Goal: Task Accomplishment & Management: Use online tool/utility

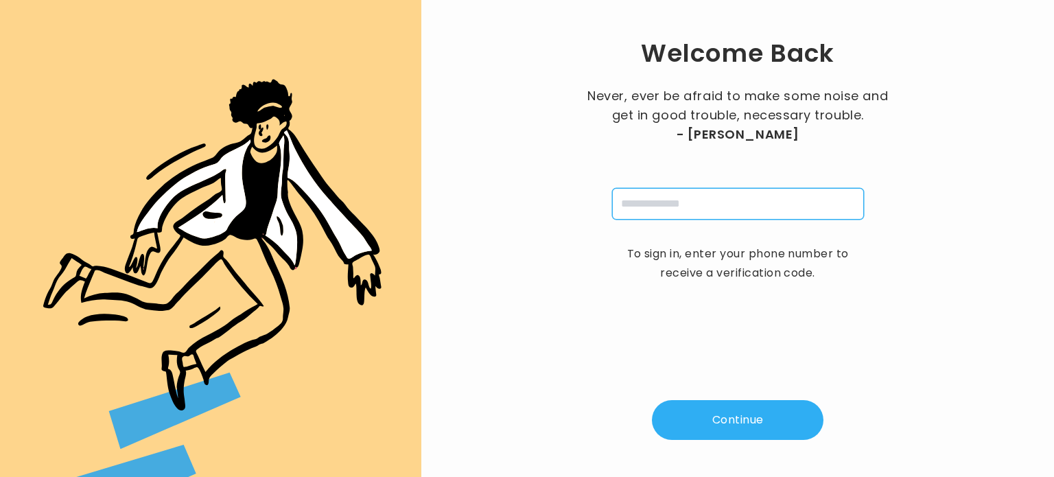
click at [648, 205] on input "tel" at bounding box center [738, 204] width 252 height 32
type input "**********"
click at [735, 411] on button "Continue" at bounding box center [738, 420] width 172 height 40
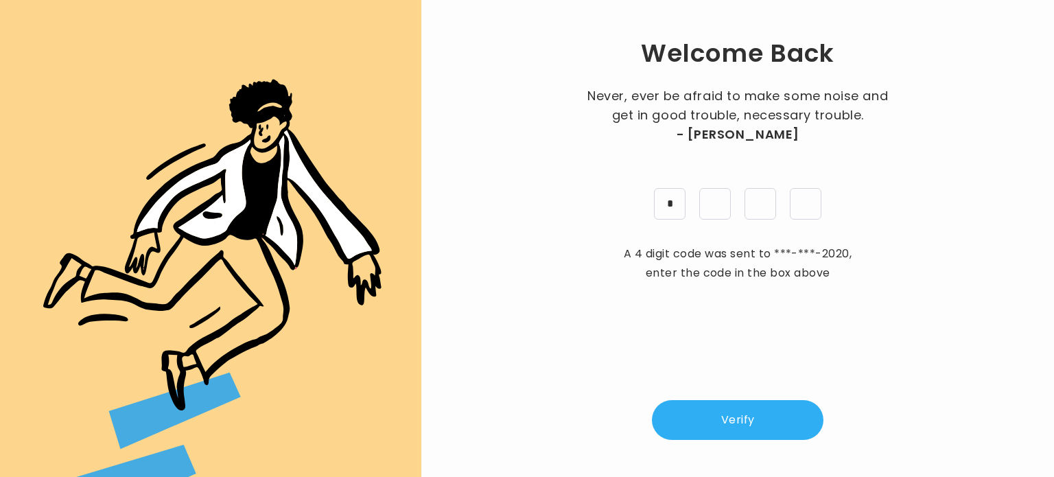
type input "*"
click at [745, 414] on button "Verify" at bounding box center [738, 420] width 172 height 40
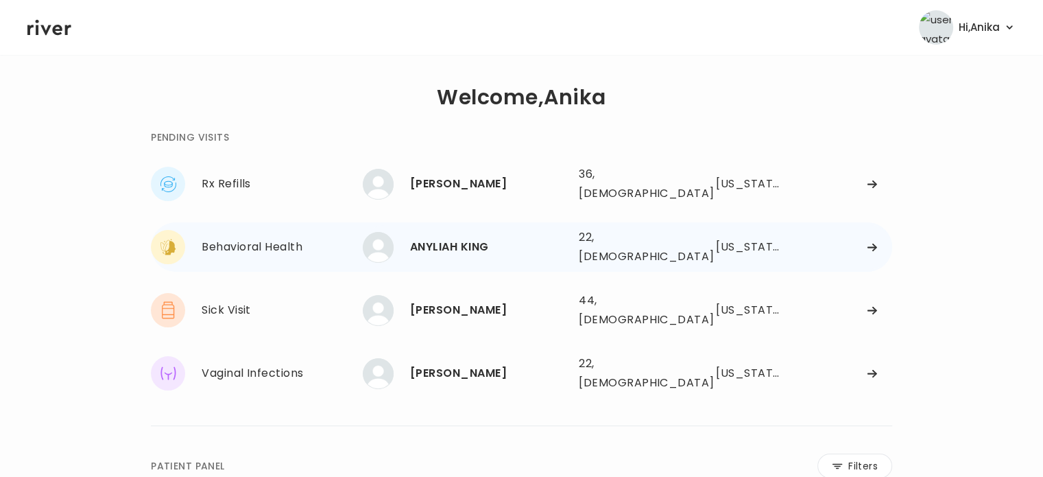
click at [458, 237] on div "ANYLIAH KING" at bounding box center [489, 246] width 158 height 19
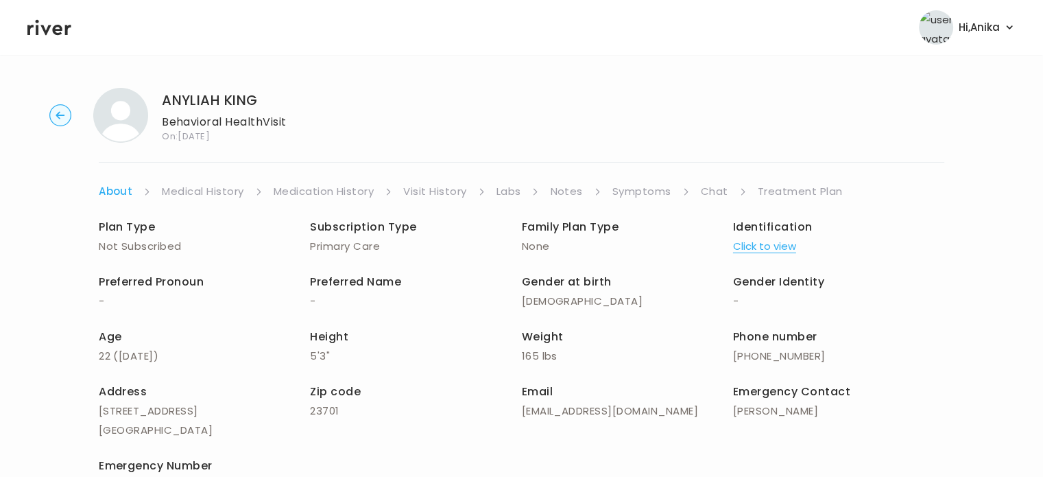
click at [755, 244] on button "Click to view" at bounding box center [764, 246] width 63 height 19
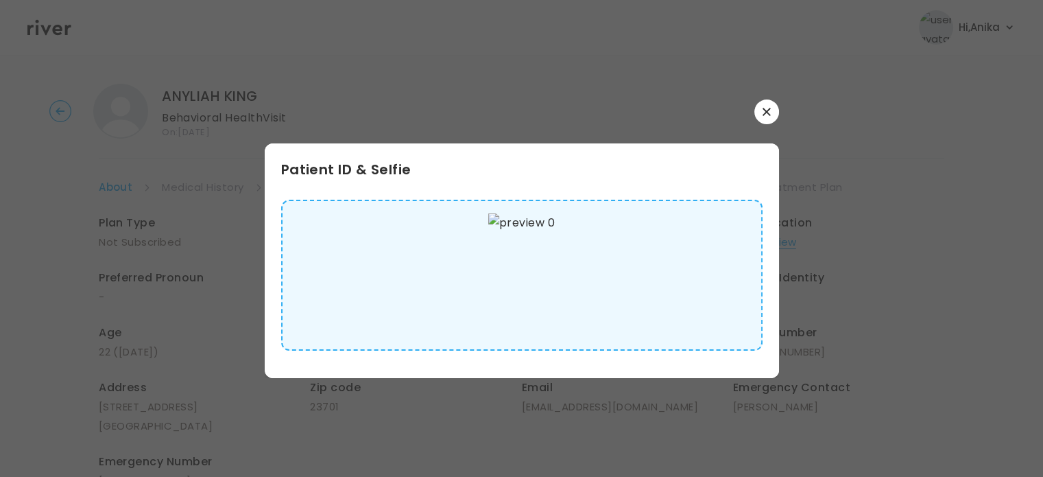
scroll to position [14, 0]
click at [763, 112] on icon "button" at bounding box center [767, 112] width 8 height 8
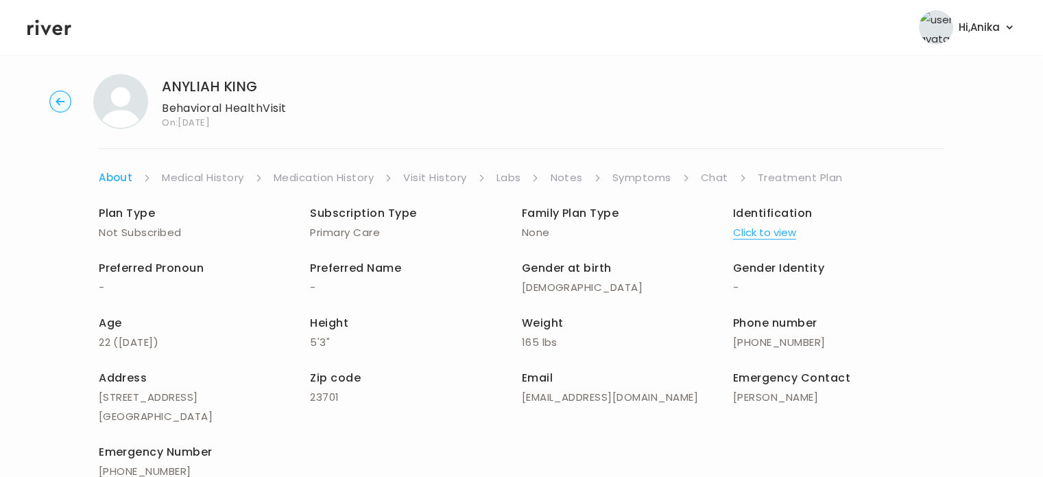
scroll to position [0, 0]
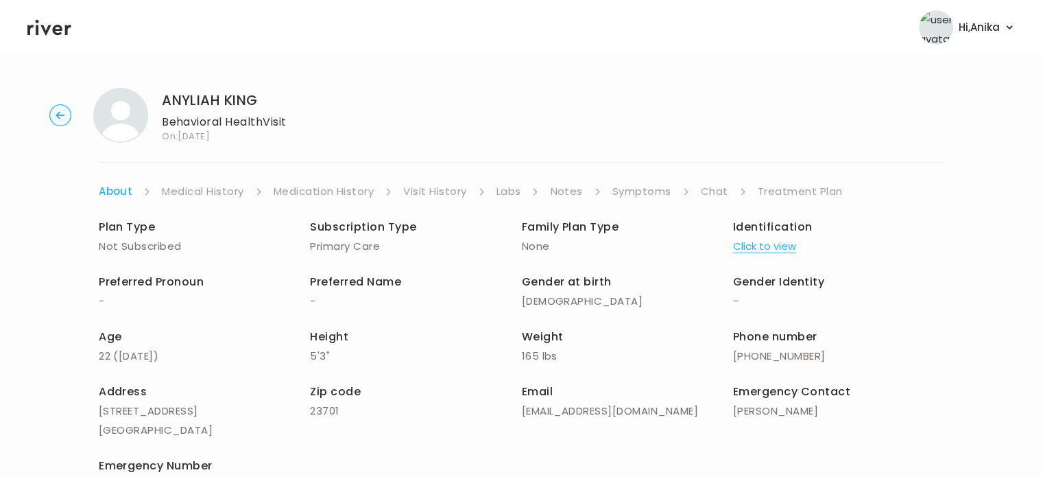
click at [214, 191] on link "Medical History" at bounding box center [203, 191] width 82 height 19
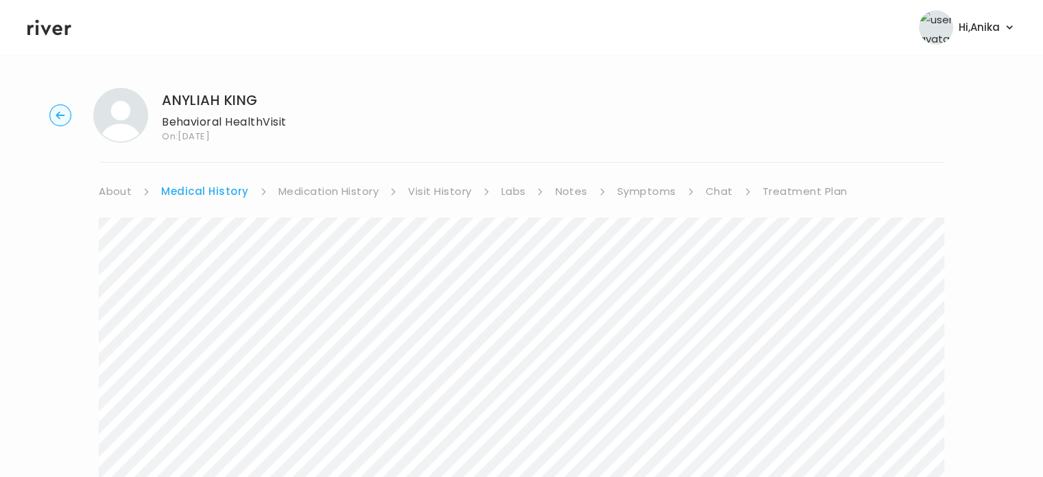
click at [117, 189] on link "About" at bounding box center [115, 191] width 33 height 19
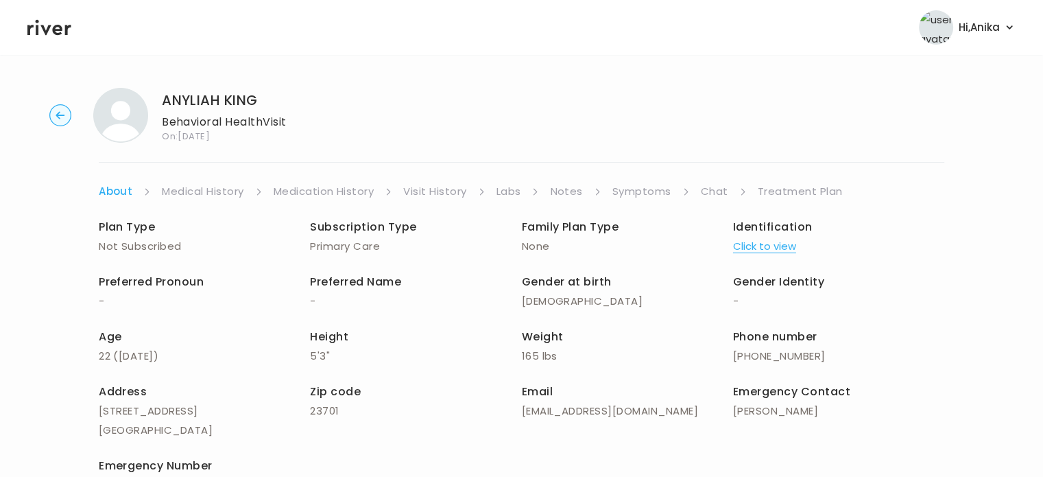
click at [195, 187] on link "Medical History" at bounding box center [203, 191] width 82 height 19
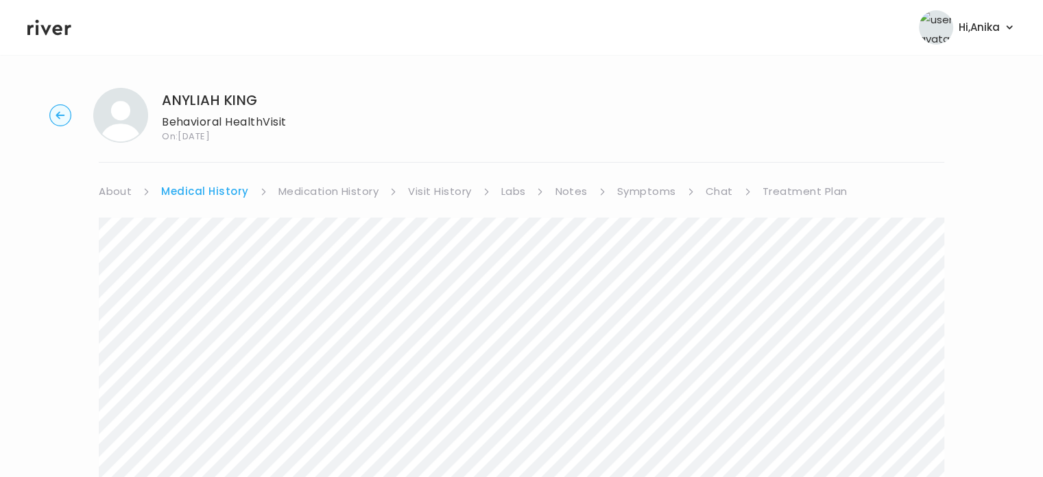
click at [310, 187] on link "Medication History" at bounding box center [329, 191] width 101 height 19
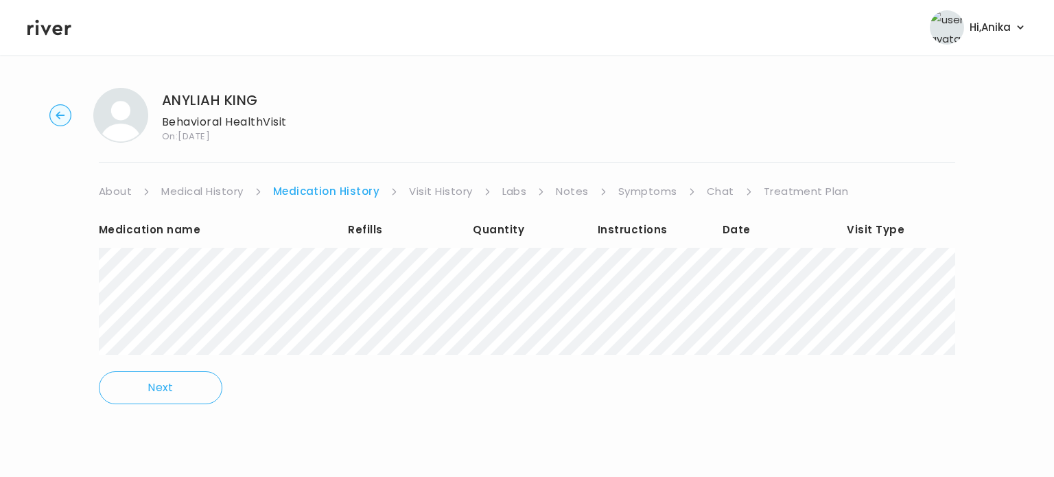
click at [427, 189] on link "Visit History" at bounding box center [440, 191] width 63 height 19
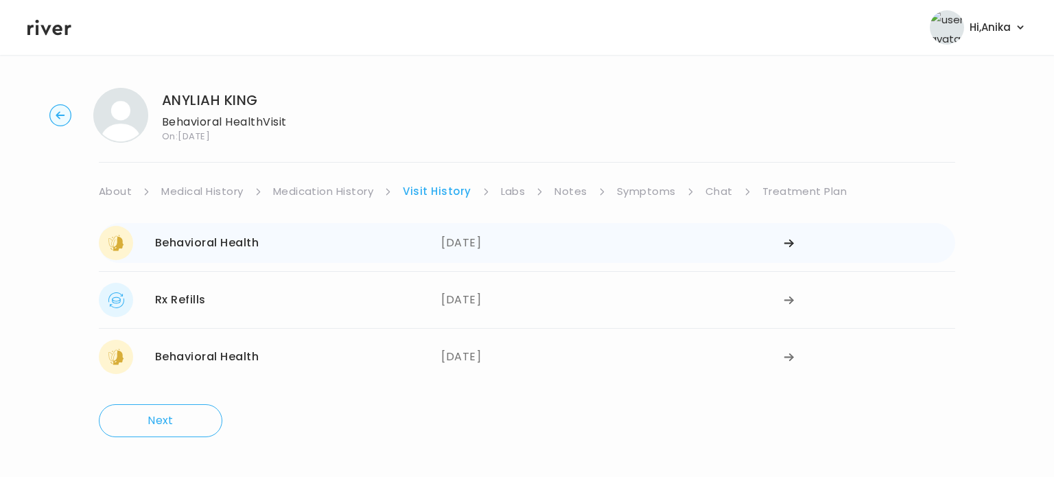
click at [491, 246] on div "[DATE]" at bounding box center [612, 243] width 342 height 34
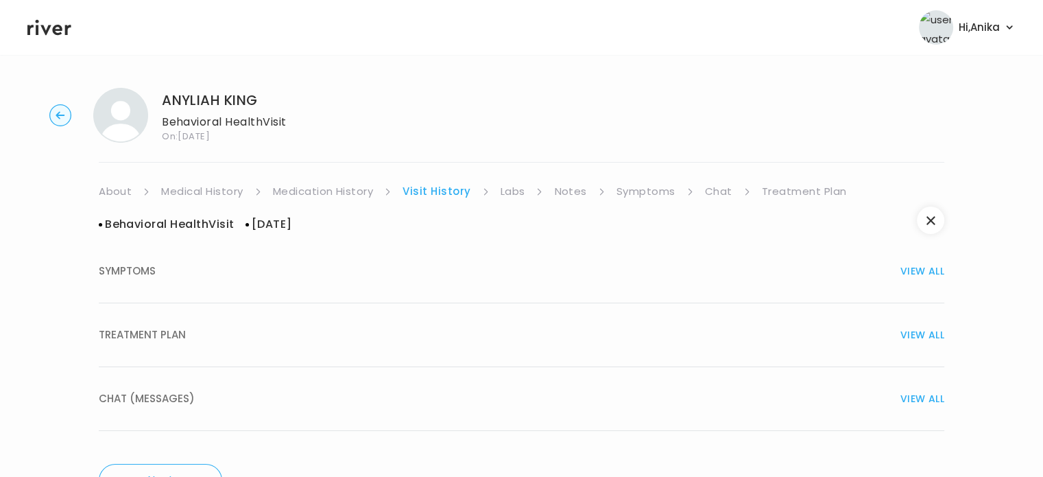
click at [508, 317] on button "TREATMENT PLAN VIEW ALL" at bounding box center [522, 335] width 846 height 64
click at [357, 191] on link "Medication History" at bounding box center [323, 191] width 101 height 19
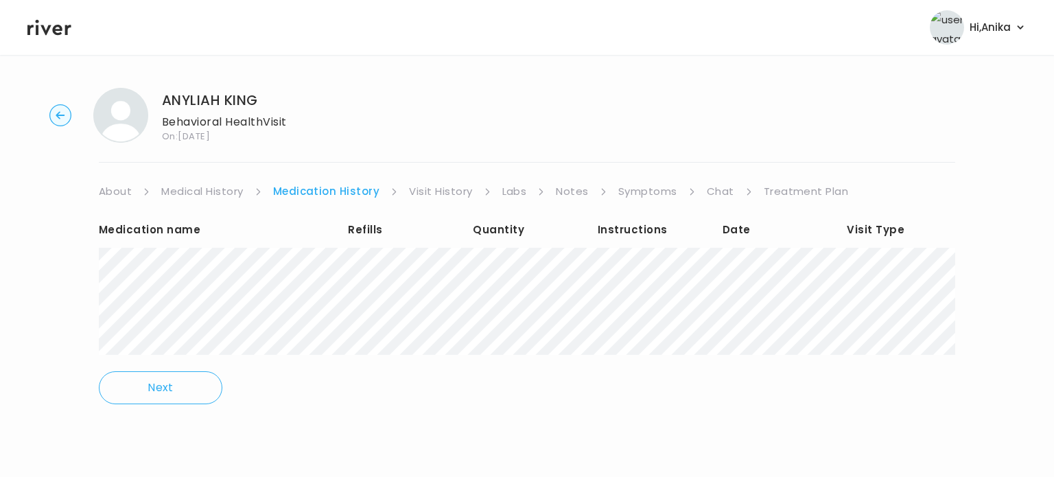
click at [450, 186] on link "Visit History" at bounding box center [440, 191] width 63 height 19
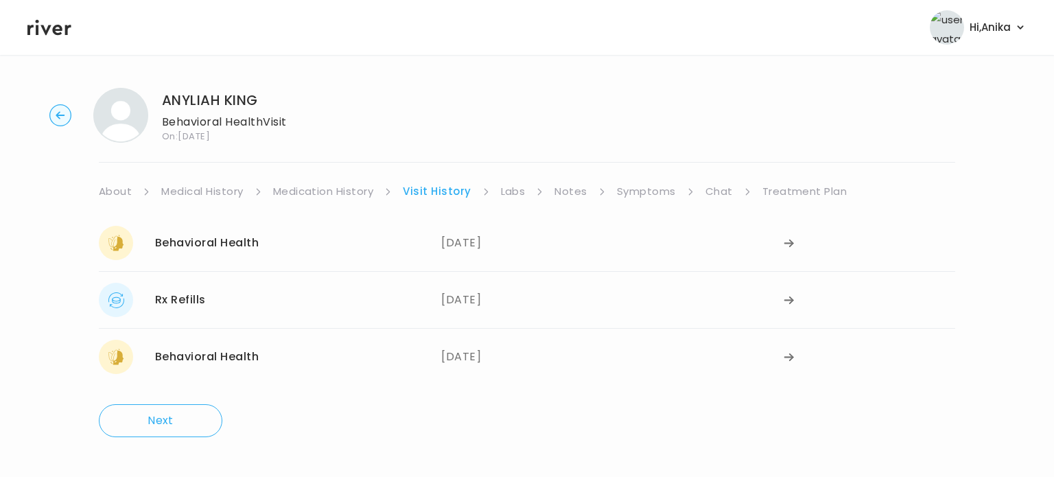
click at [507, 195] on link "Labs" at bounding box center [513, 191] width 25 height 19
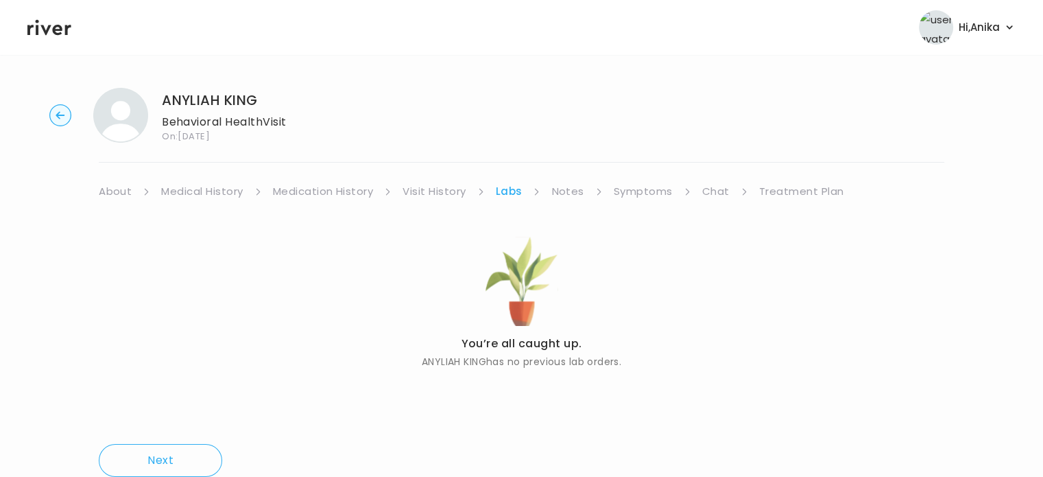
click at [558, 200] on link "Notes" at bounding box center [568, 191] width 32 height 19
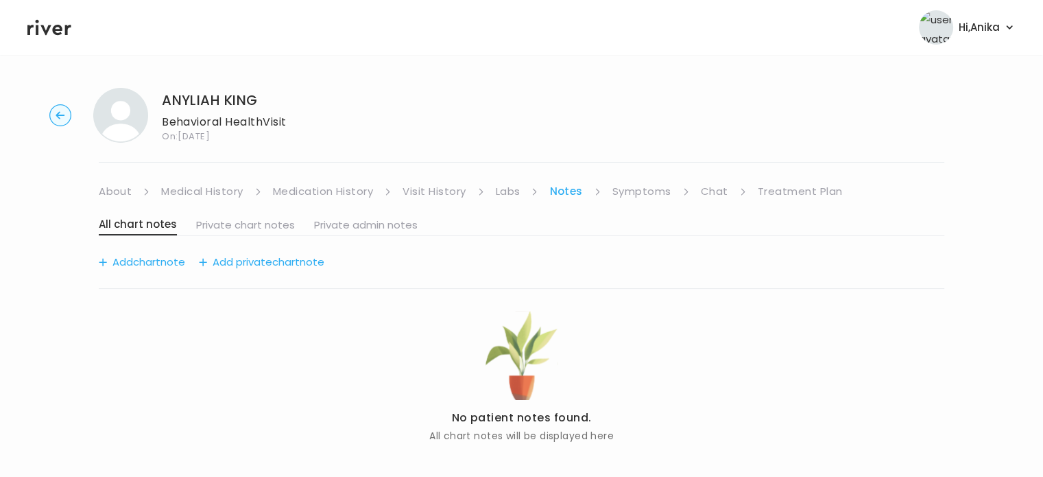
click at [616, 190] on link "Symptoms" at bounding box center [642, 191] width 59 height 19
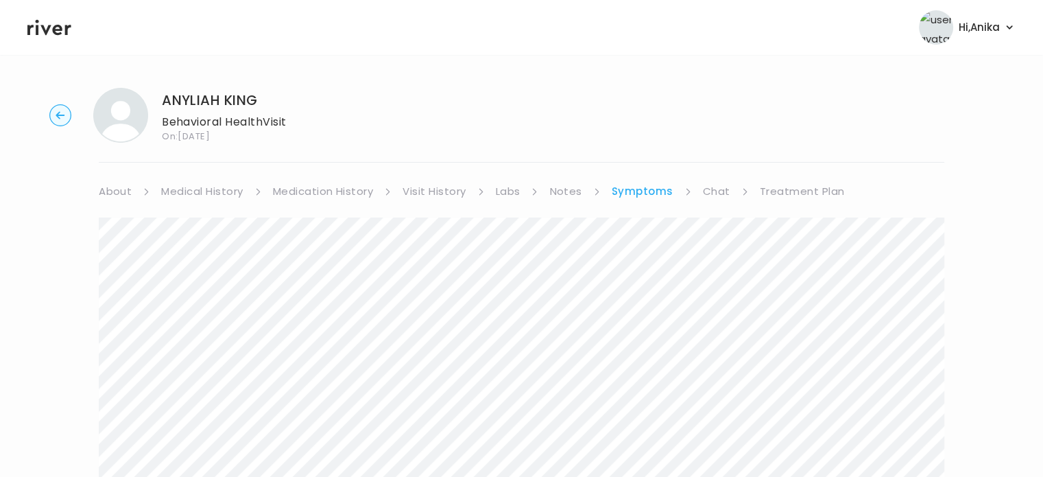
click at [344, 187] on link "Medication History" at bounding box center [323, 191] width 101 height 19
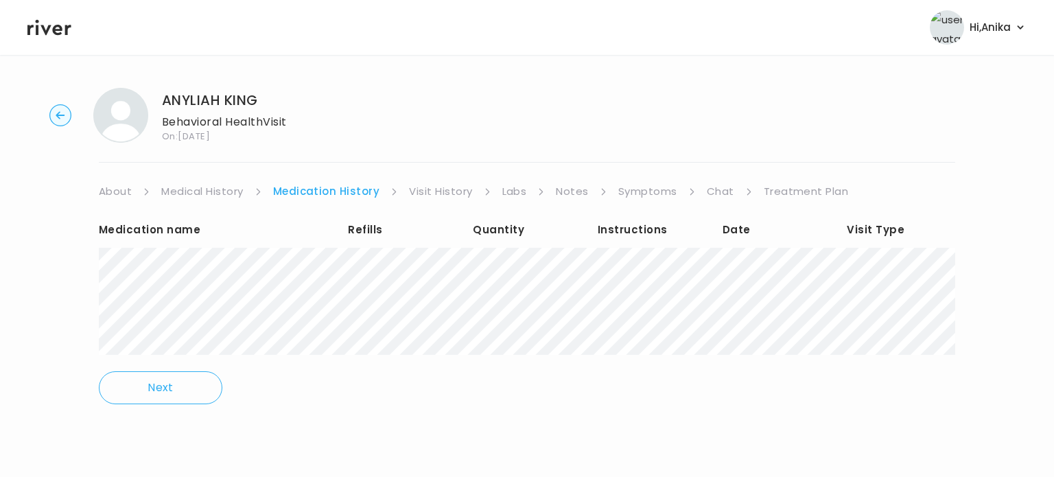
click at [656, 185] on link "Symptoms" at bounding box center [647, 191] width 59 height 19
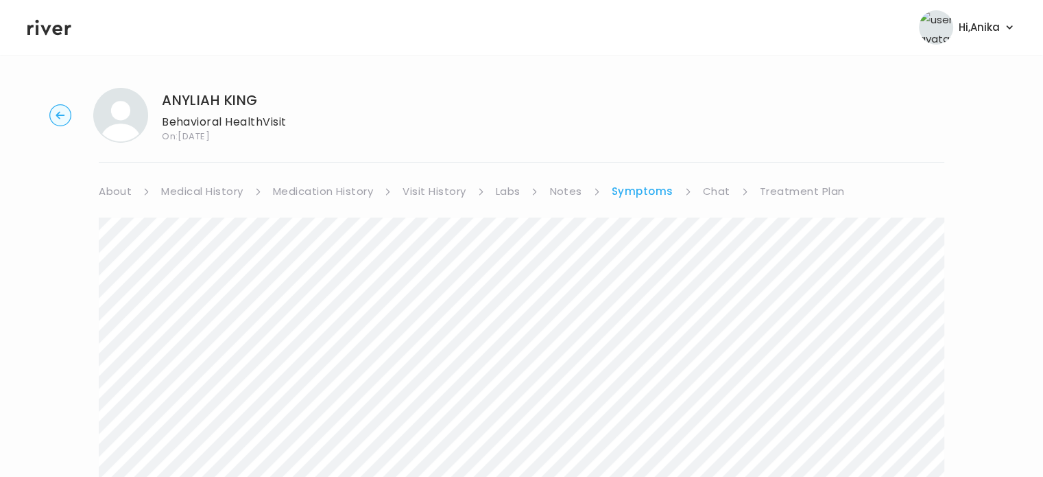
click at [711, 188] on link "Chat" at bounding box center [716, 191] width 27 height 19
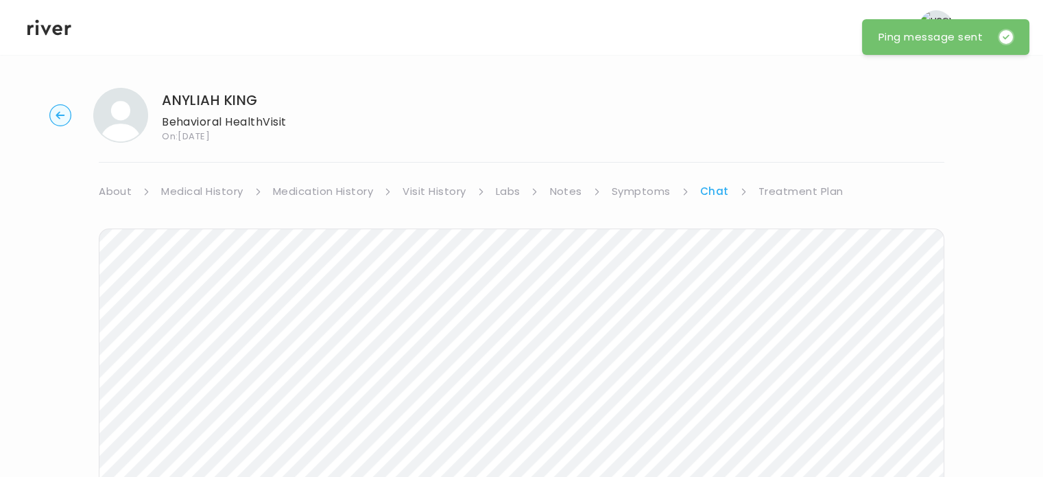
click at [54, 33] on icon at bounding box center [49, 28] width 44 height 16
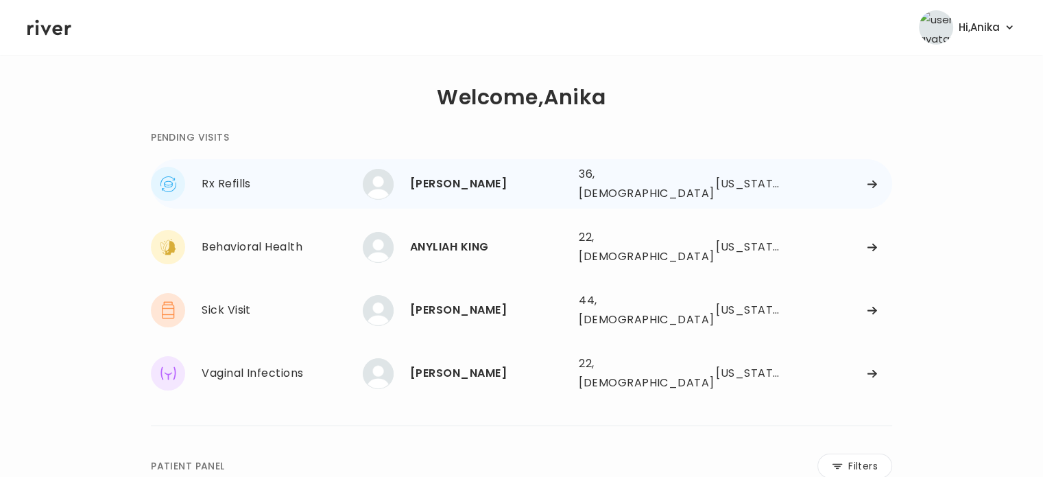
click at [456, 174] on div "[PERSON_NAME]" at bounding box center [489, 183] width 158 height 19
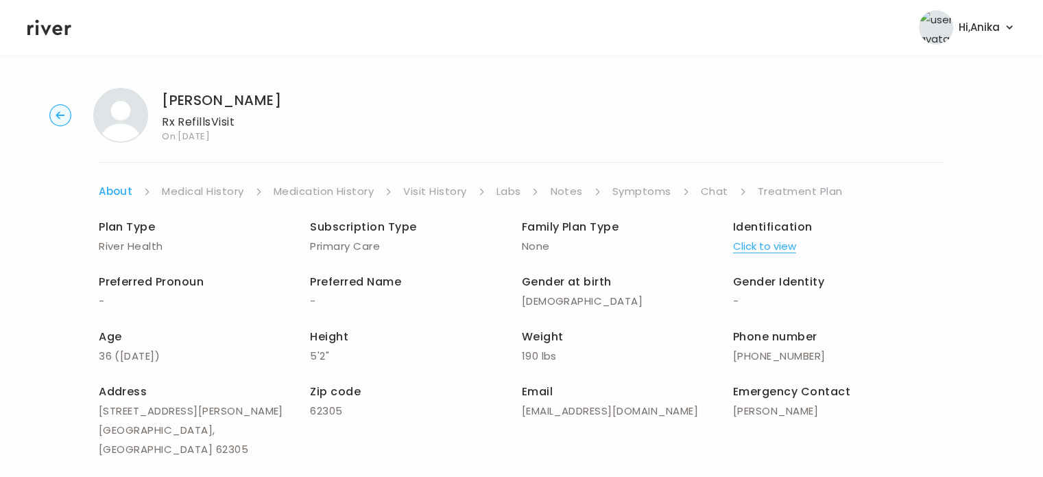
click at [759, 259] on div "Plan Type River Health Subscription Type Primary Care Family Plan Type None Ide…" at bounding box center [522, 365] width 846 height 296
click at [759, 247] on button "Click to view" at bounding box center [764, 246] width 63 height 19
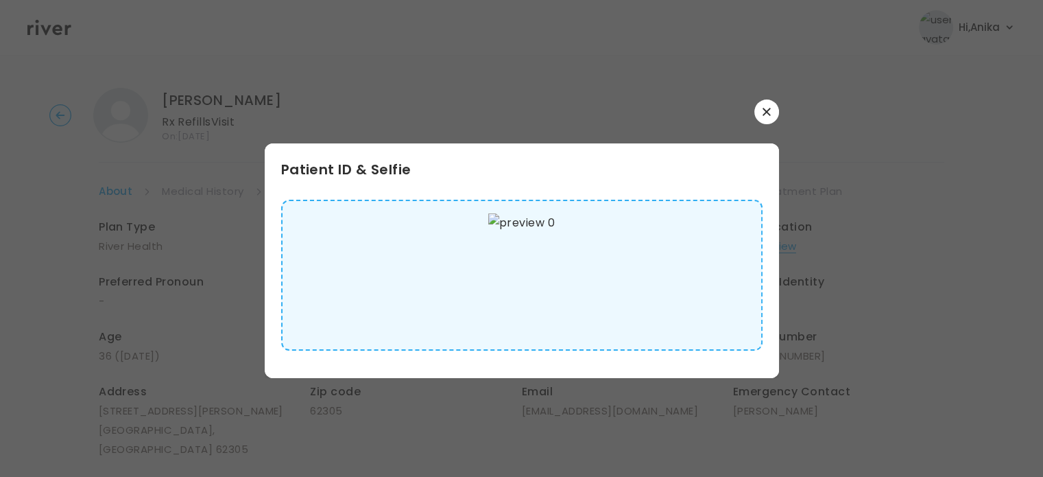
click at [768, 115] on icon "button" at bounding box center [767, 112] width 8 height 8
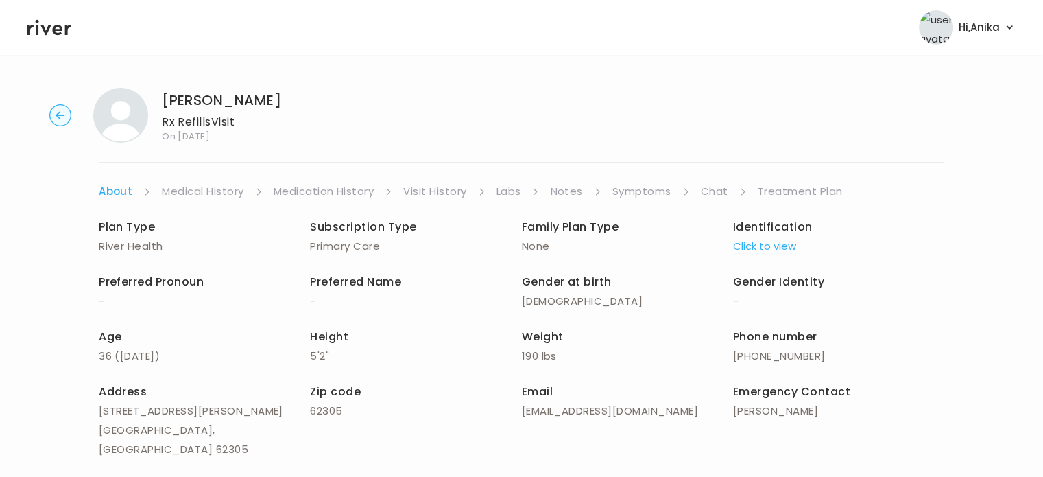
click at [204, 191] on link "Medical History" at bounding box center [203, 191] width 82 height 19
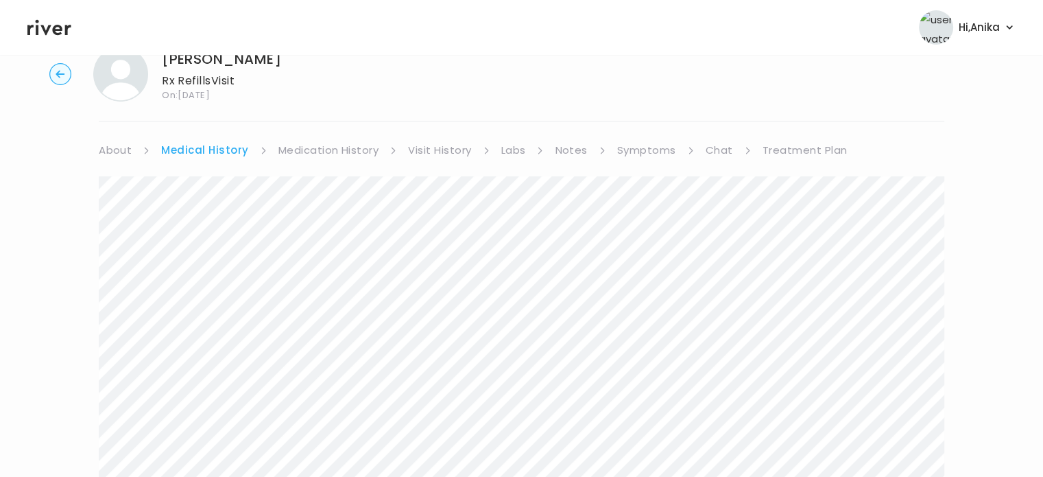
scroll to position [38, 0]
click at [325, 156] on link "Medication History" at bounding box center [329, 153] width 101 height 19
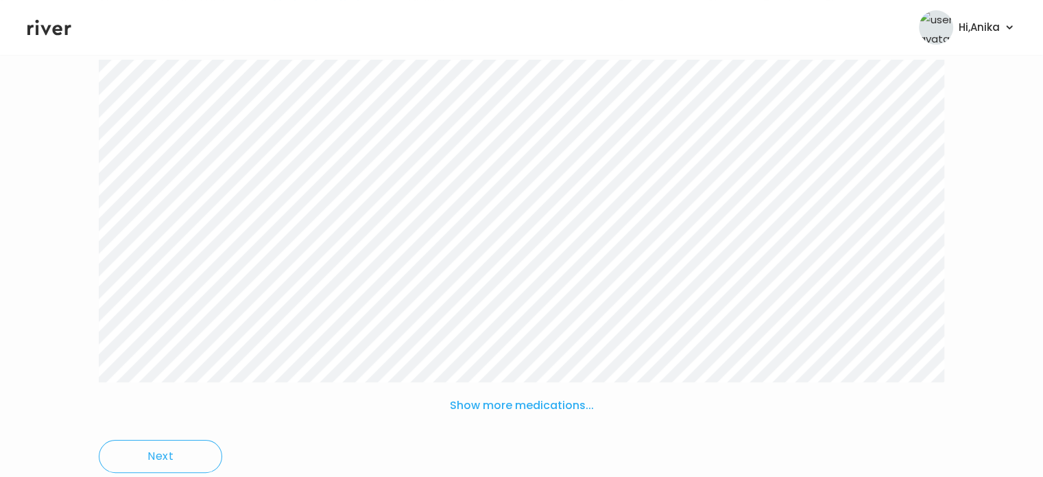
scroll to position [189, 0]
click at [497, 403] on button "Show more medications..." at bounding box center [522, 404] width 155 height 30
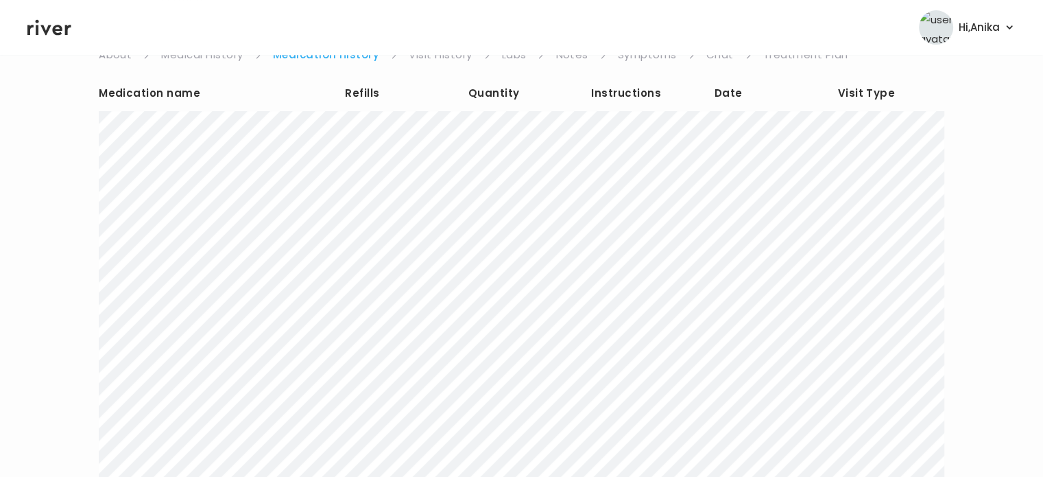
scroll to position [122, 0]
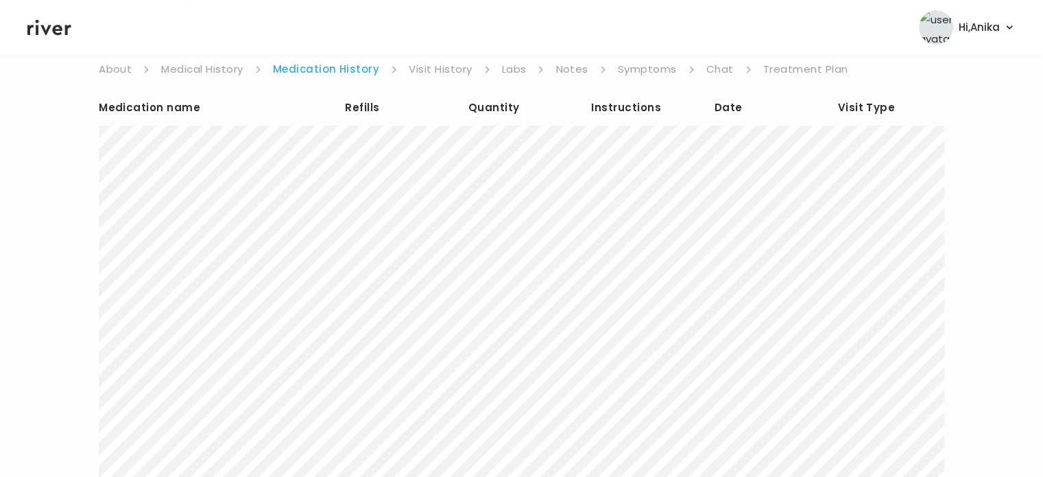
click at [436, 73] on link "Visit History" at bounding box center [440, 69] width 63 height 19
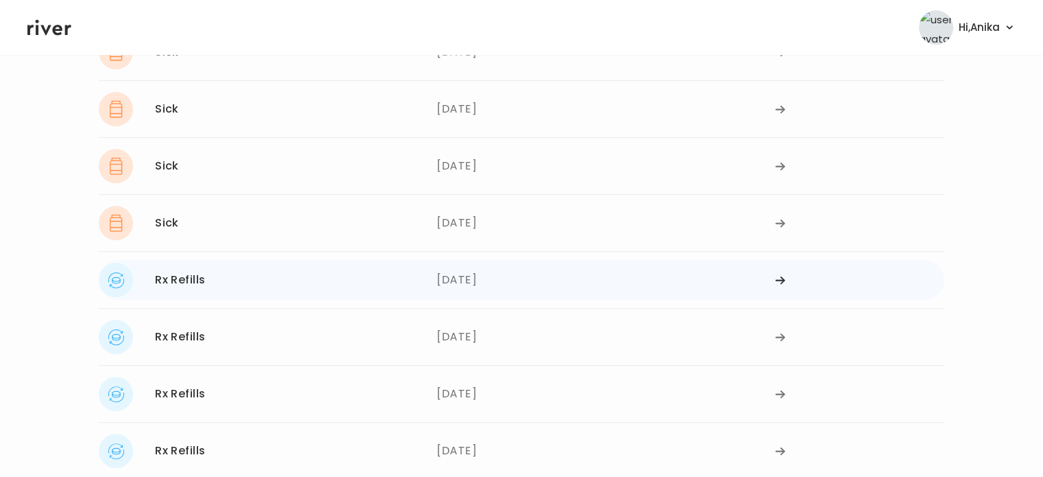
click at [485, 283] on div "[DATE]" at bounding box center [606, 280] width 338 height 34
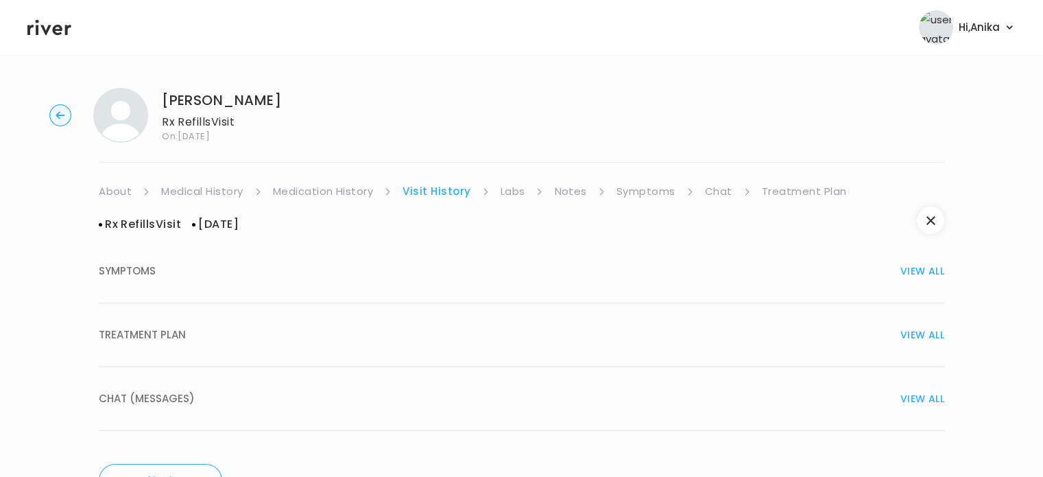
click at [493, 333] on div "TREATMENT PLAN VIEW ALL" at bounding box center [522, 334] width 846 height 19
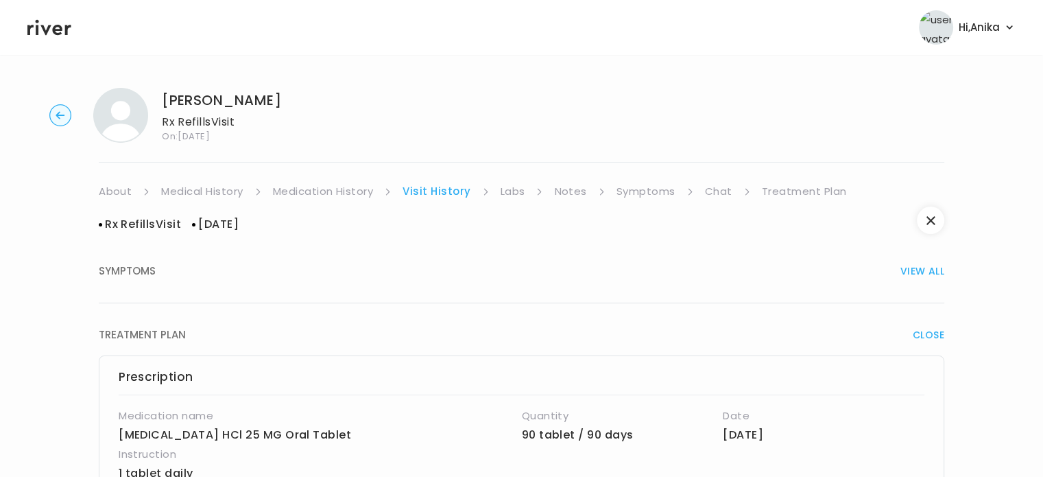
click at [517, 191] on link "Labs" at bounding box center [513, 191] width 25 height 19
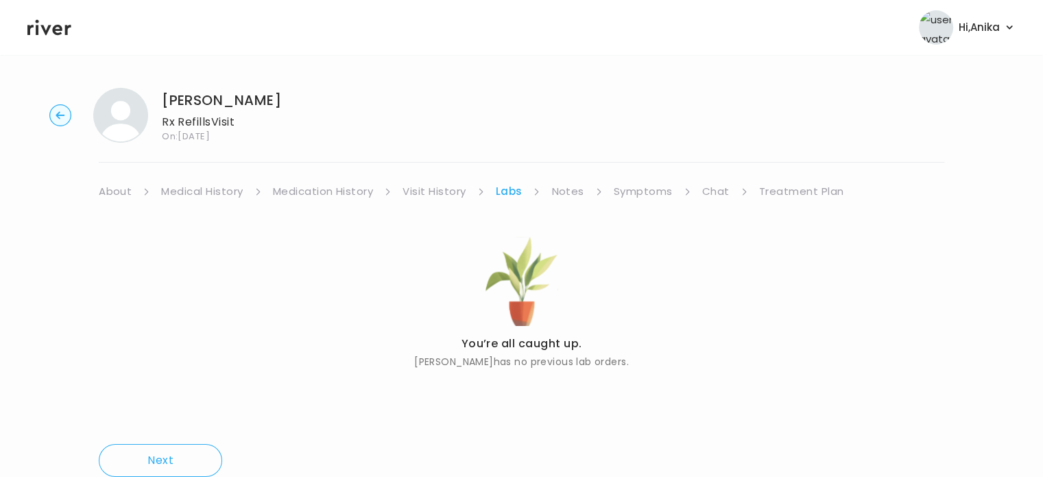
click at [568, 194] on link "Notes" at bounding box center [568, 191] width 32 height 19
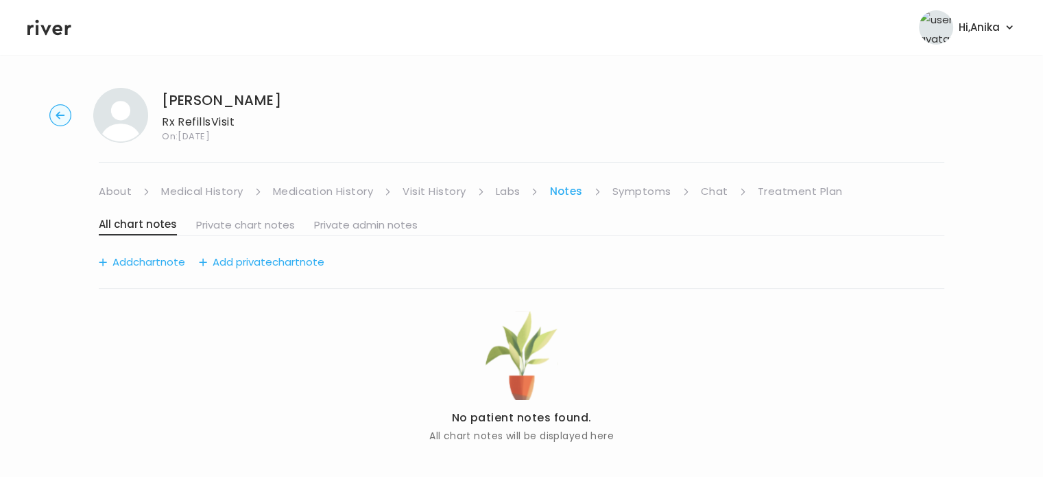
click at [634, 185] on link "Symptoms" at bounding box center [642, 191] width 59 height 19
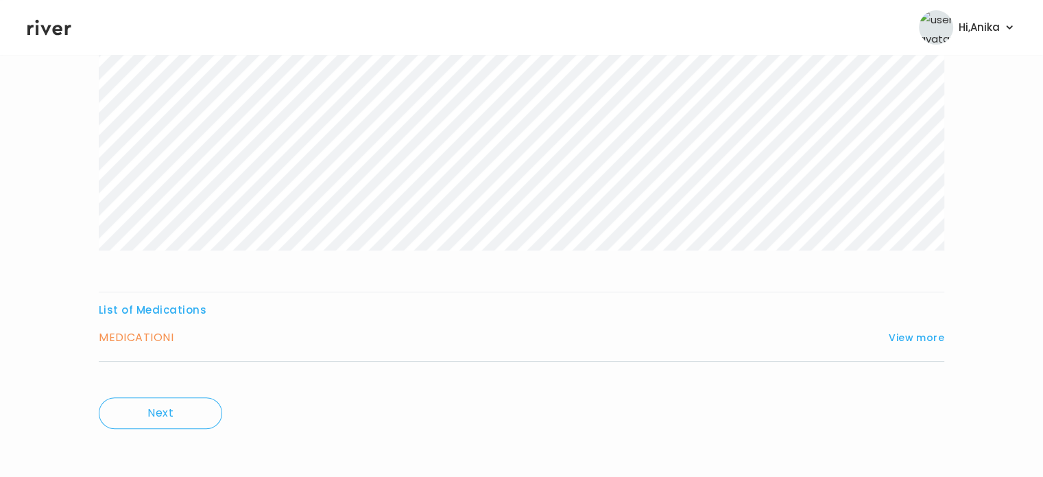
scroll to position [266, 0]
click at [900, 329] on button "View more" at bounding box center [917, 335] width 56 height 16
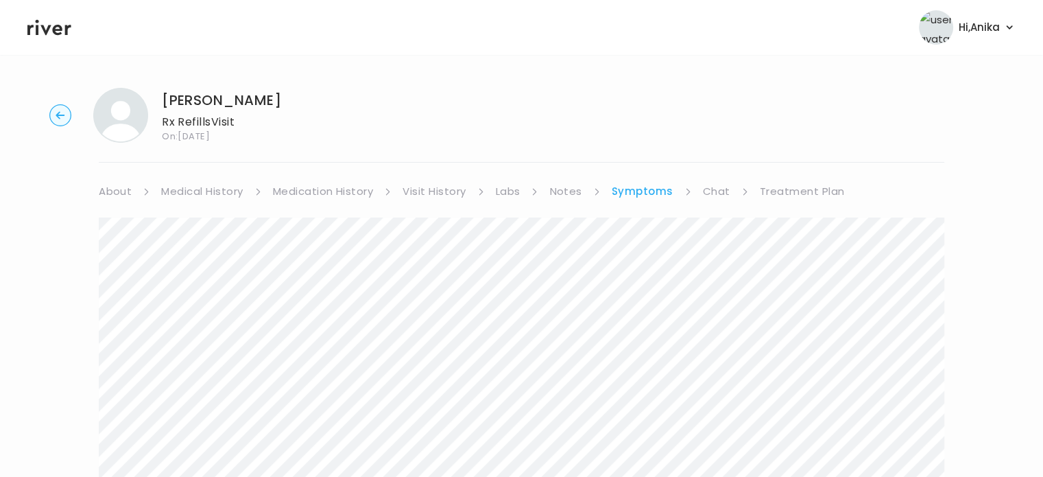
click at [354, 189] on link "Medication History" at bounding box center [323, 191] width 101 height 19
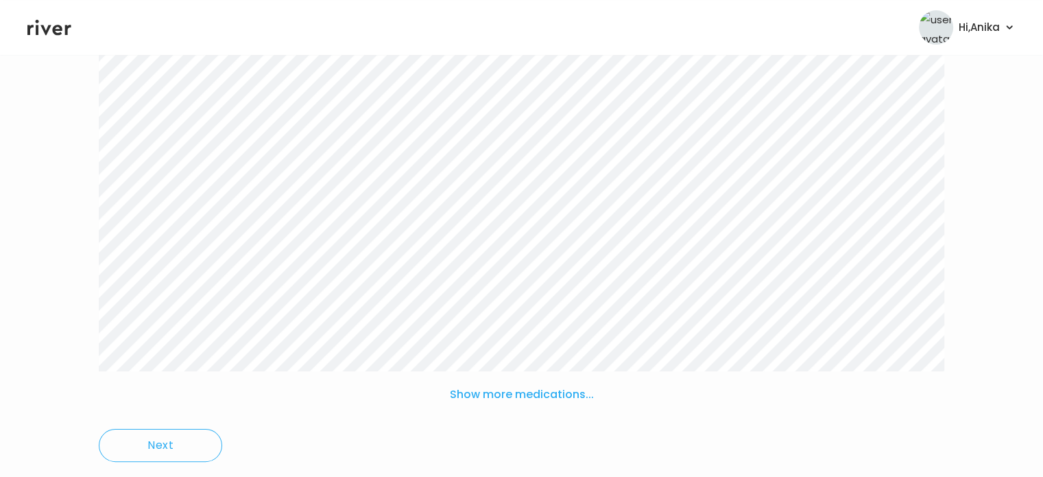
scroll to position [200, 0]
click at [520, 385] on button "Show more medications..." at bounding box center [522, 393] width 155 height 30
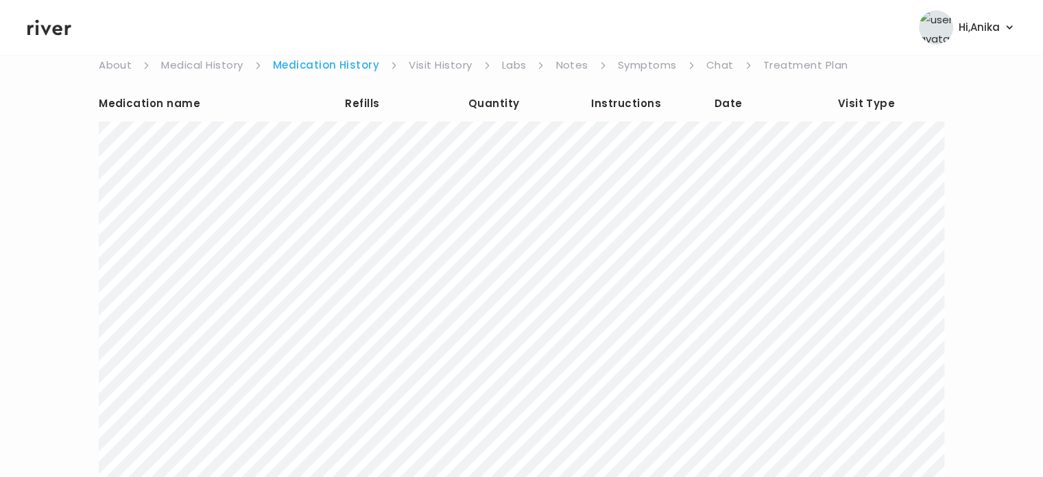
scroll to position [0, 0]
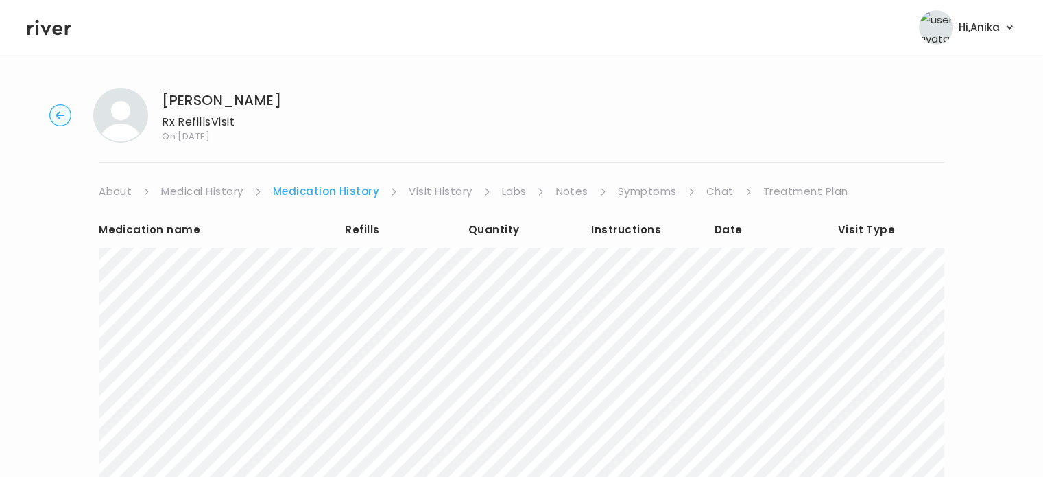
click at [421, 190] on link "Visit History" at bounding box center [440, 191] width 63 height 19
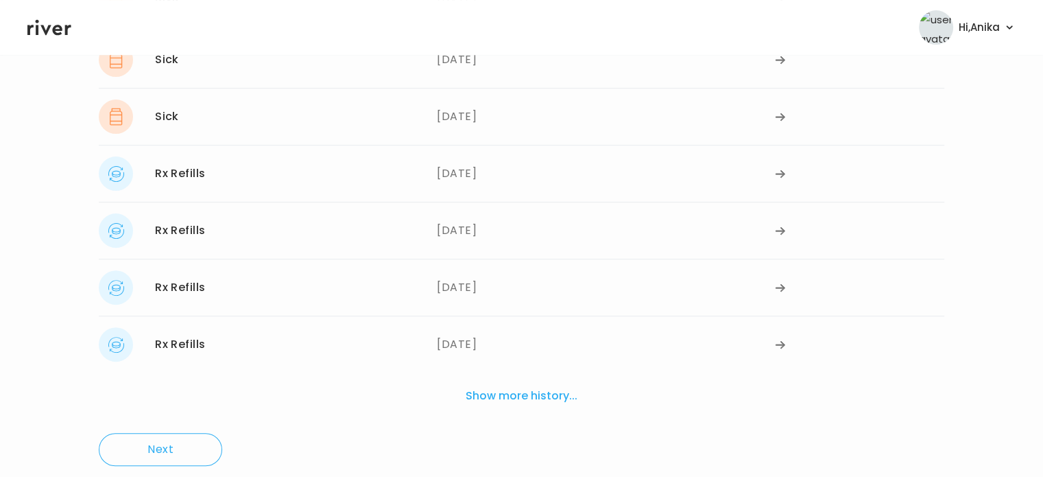
scroll to position [431, 0]
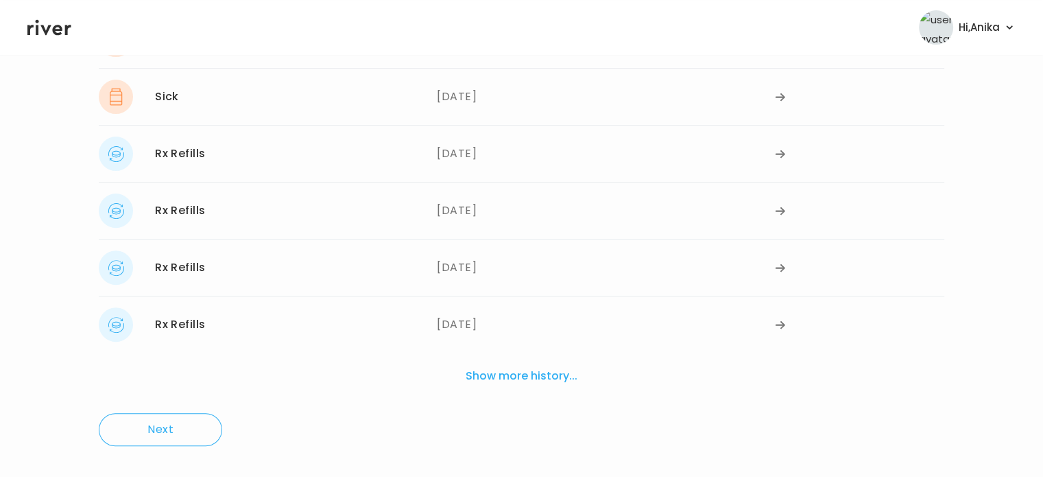
click at [495, 375] on button "Show more history..." at bounding box center [521, 376] width 123 height 30
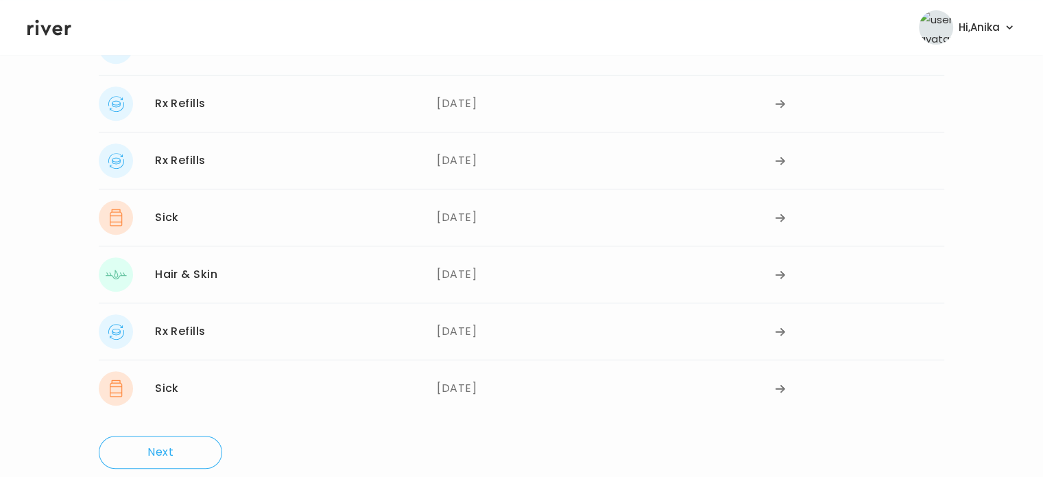
scroll to position [617, 0]
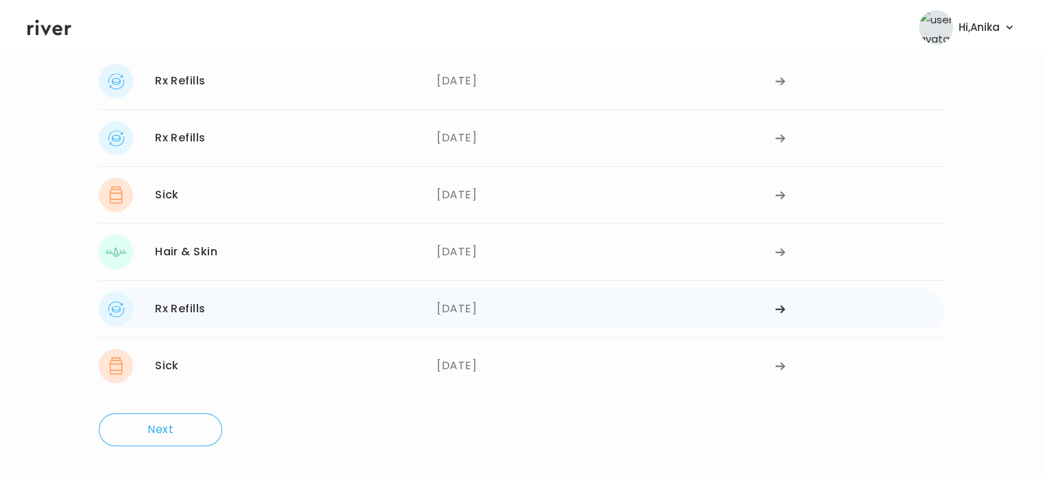
click at [477, 309] on div "[DATE]" at bounding box center [606, 309] width 338 height 34
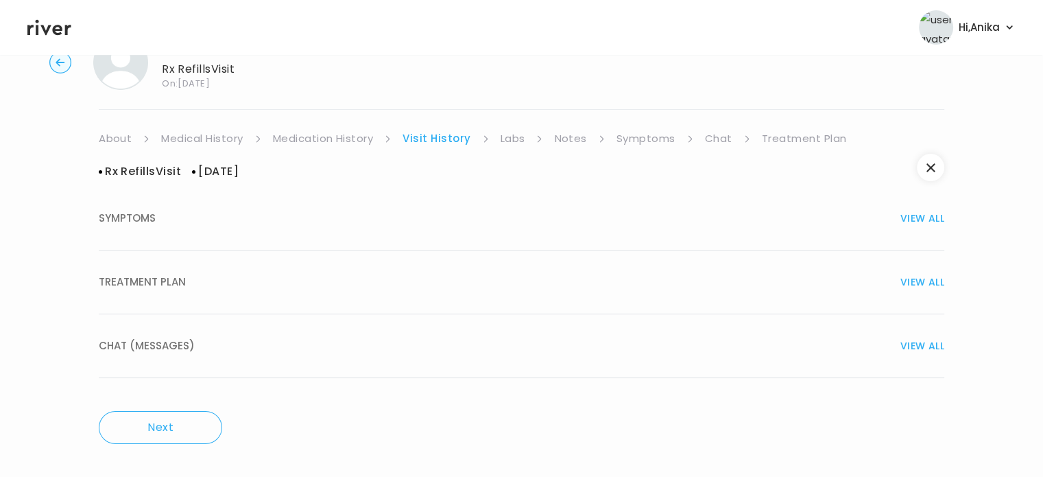
scroll to position [0, 0]
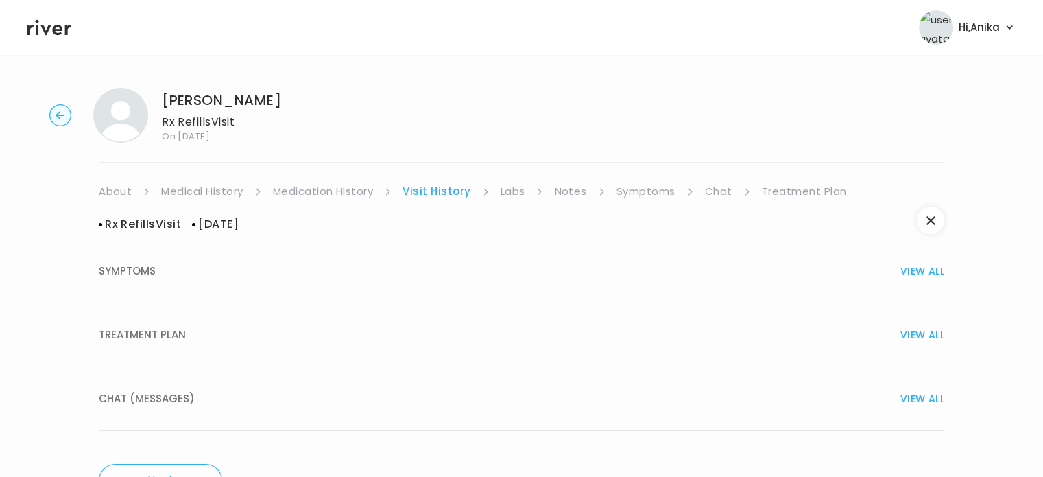
click at [506, 315] on button "TREATMENT PLAN VIEW ALL" at bounding box center [522, 335] width 846 height 64
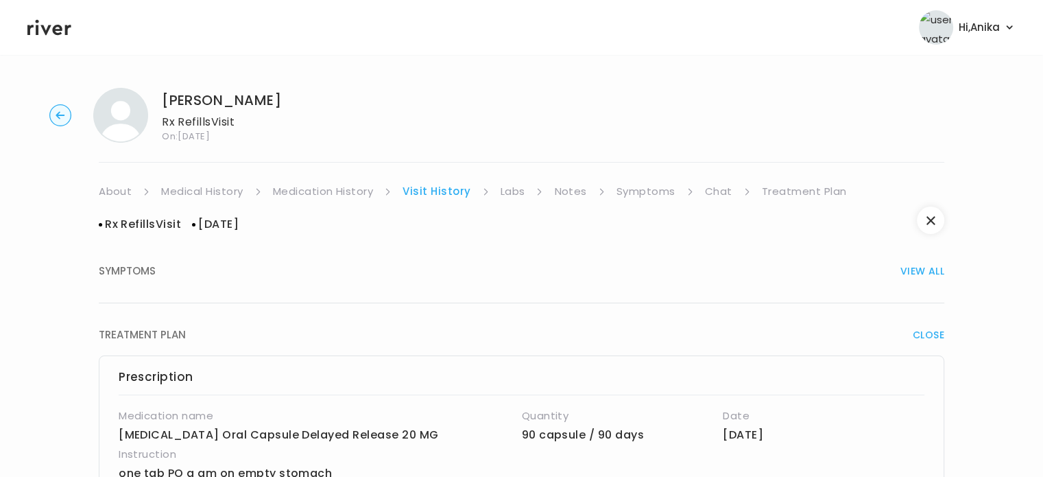
click at [657, 186] on link "Symptoms" at bounding box center [646, 191] width 59 height 19
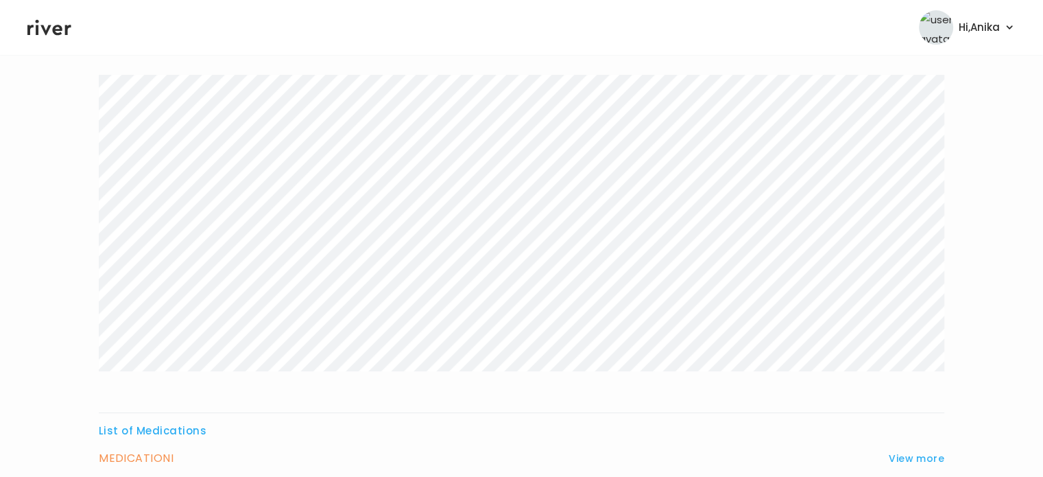
scroll to position [266, 0]
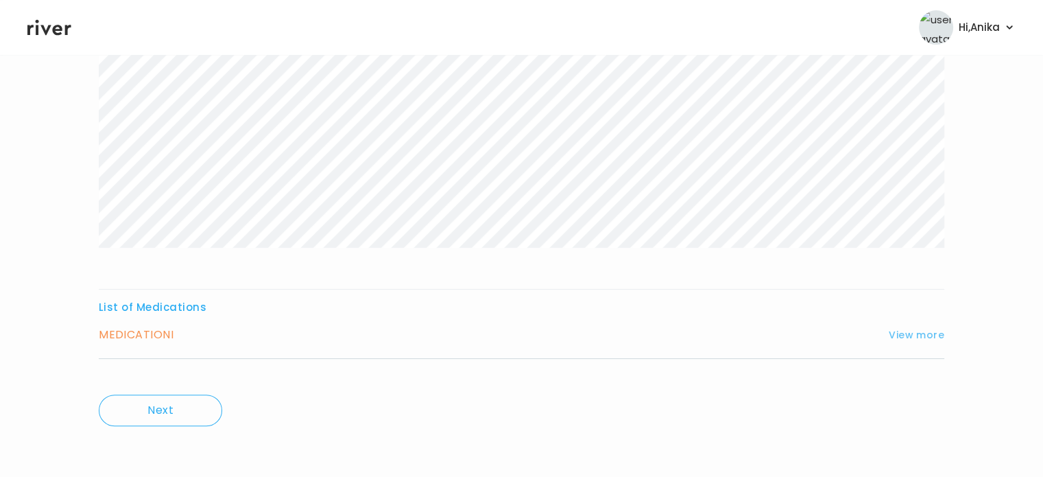
click at [908, 327] on button "View more" at bounding box center [917, 335] width 56 height 16
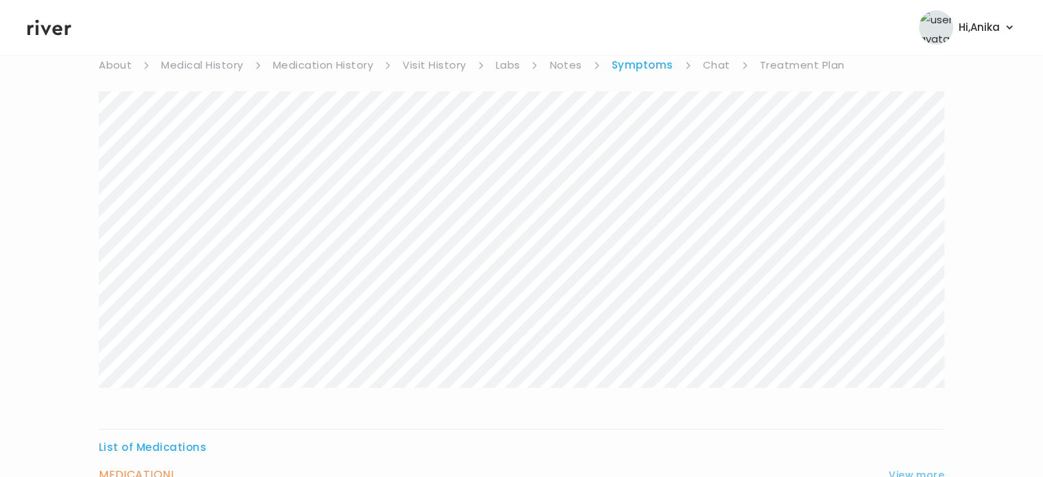
scroll to position [54, 0]
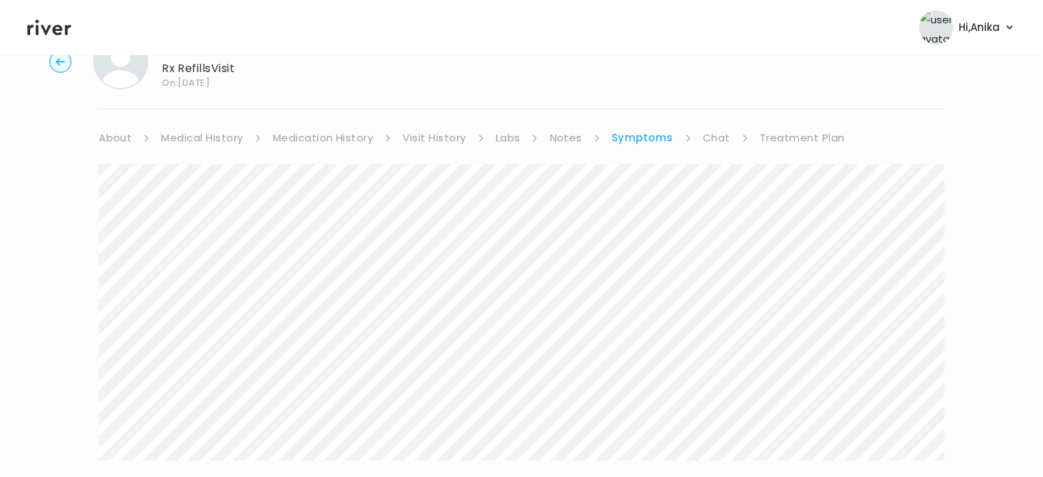
click at [801, 142] on link "Treatment Plan" at bounding box center [802, 137] width 85 height 19
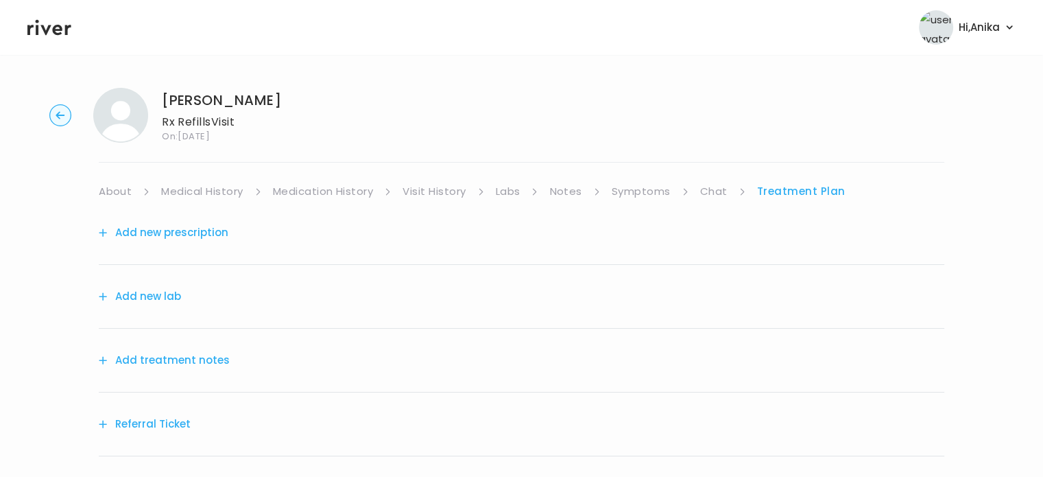
click at [177, 356] on button "Add treatment notes" at bounding box center [164, 360] width 131 height 19
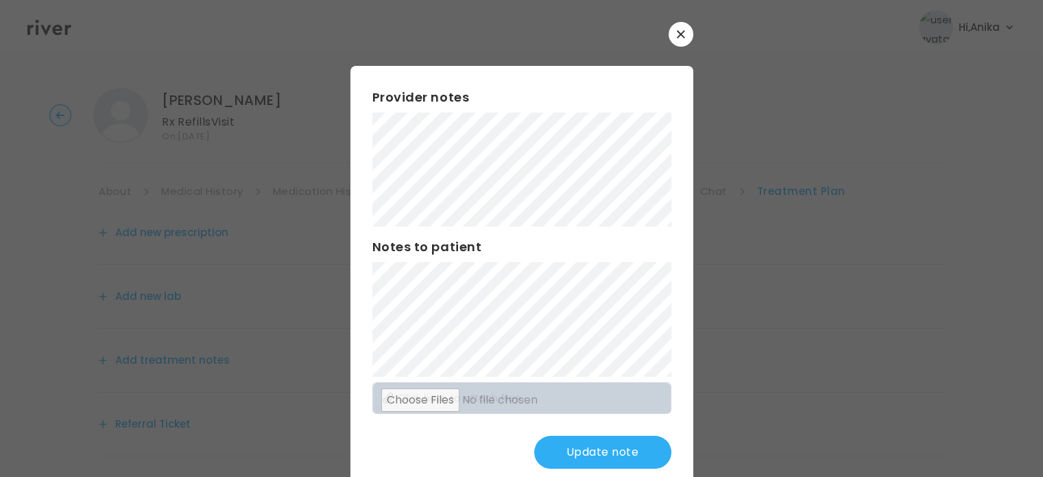
click at [576, 443] on button "Update note" at bounding box center [602, 452] width 137 height 33
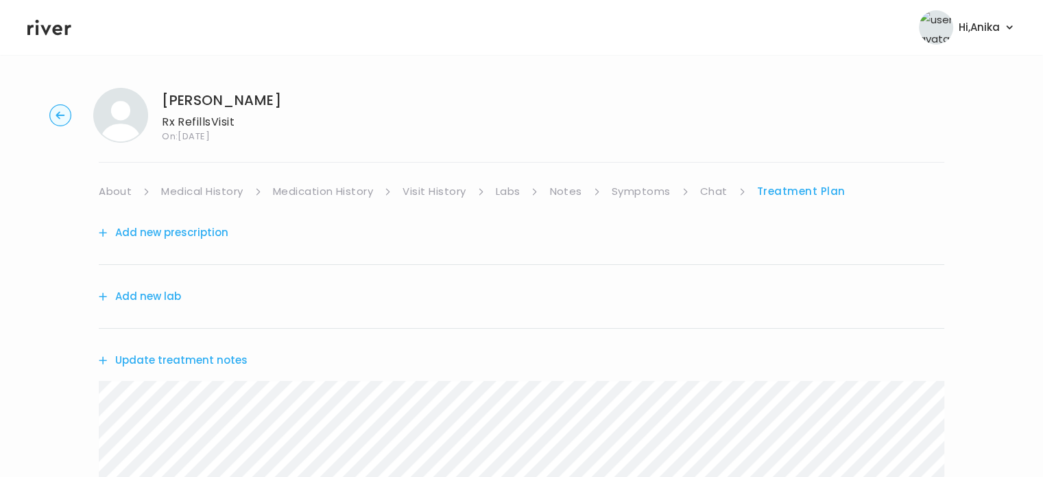
click at [202, 227] on button "Add new prescription" at bounding box center [164, 232] width 130 height 19
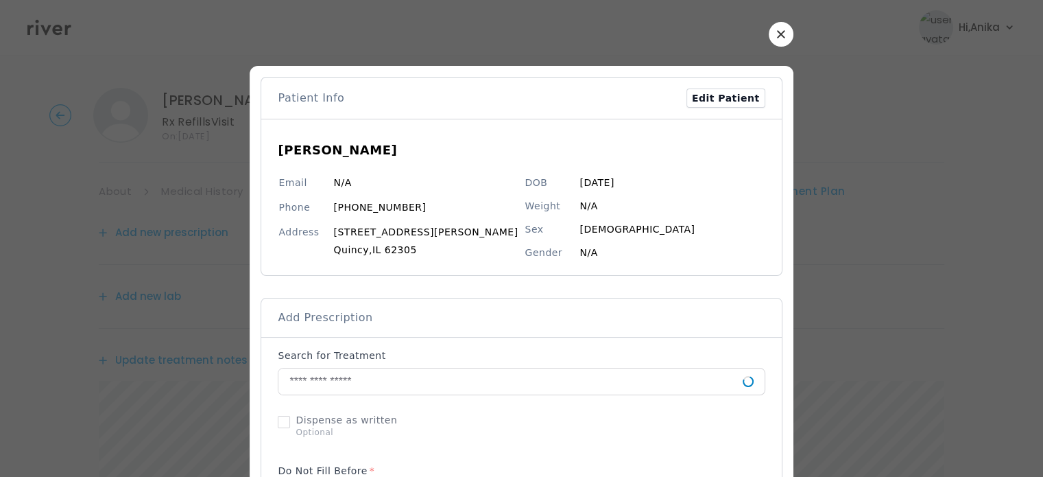
scroll to position [190, 0]
click at [343, 368] on div at bounding box center [521, 381] width 487 height 27
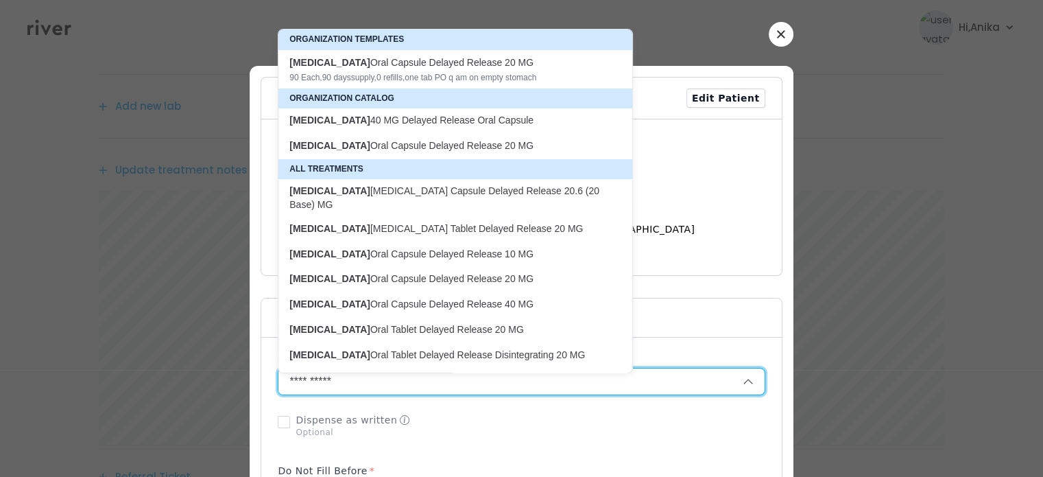
click at [437, 74] on div "90 Each , 90 days supply, 0 refills , one tab PO q am on empty stomach" at bounding box center [447, 77] width 316 height 11
type input "**********"
type input "**"
type input "*"
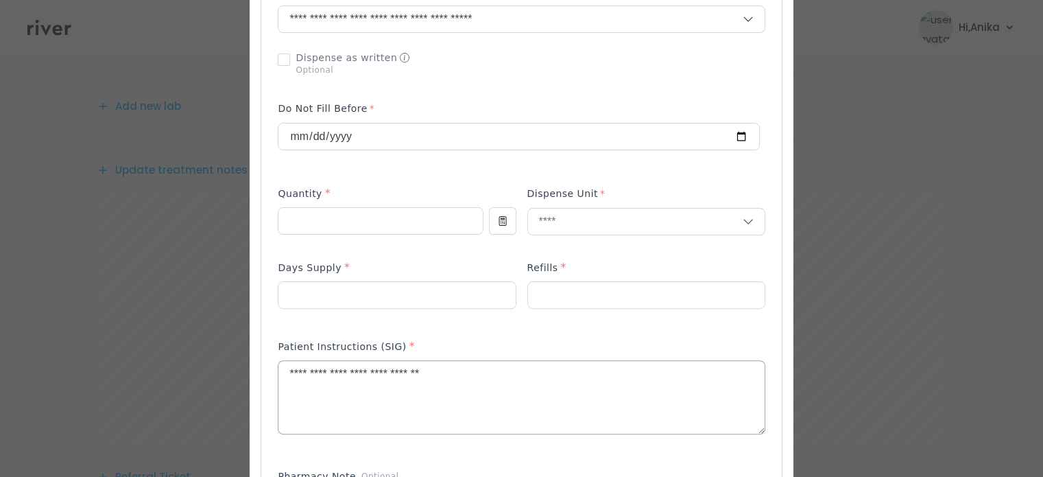
scroll to position [375, 0]
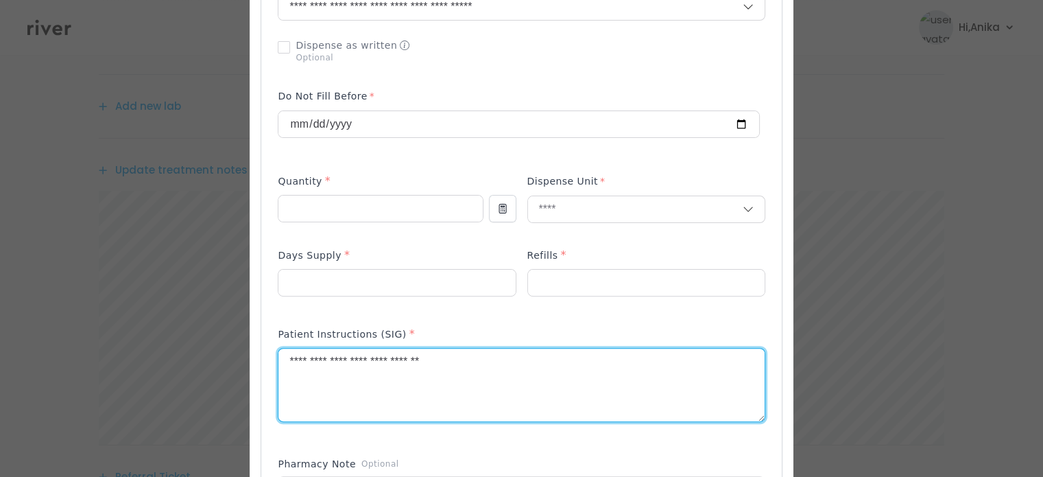
drag, startPoint x: 317, startPoint y: 364, endPoint x: 298, endPoint y: 357, distance: 20.0
click at [298, 357] on textarea "**********" at bounding box center [522, 384] width 486 height 73
click at [346, 363] on textarea "**********" at bounding box center [522, 384] width 486 height 73
click at [349, 364] on textarea "**********" at bounding box center [522, 384] width 486 height 73
type textarea "**********"
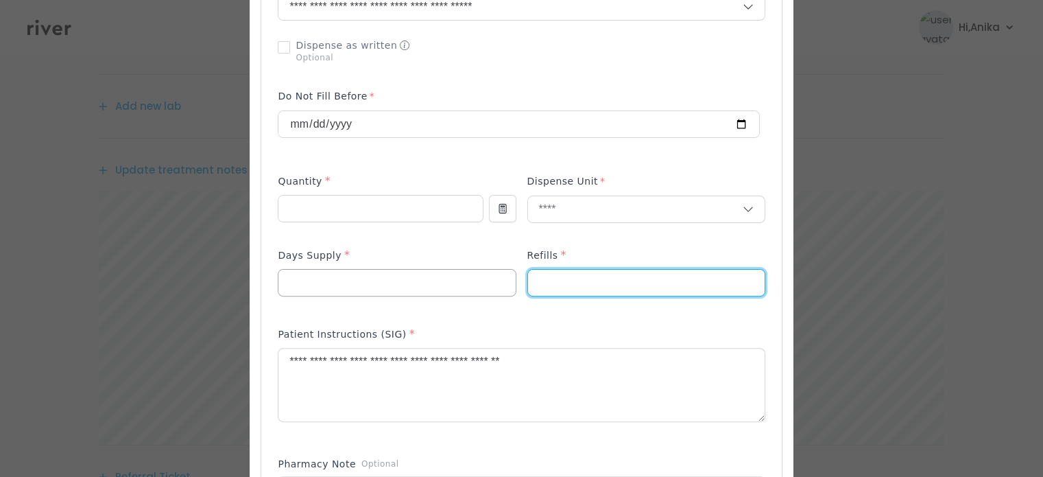
drag, startPoint x: 535, startPoint y: 281, endPoint x: 508, endPoint y: 274, distance: 28.3
click at [508, 274] on div at bounding box center [521, 279] width 487 height 65
type input "*"
click at [535, 366] on textarea "**********" at bounding box center [522, 384] width 486 height 73
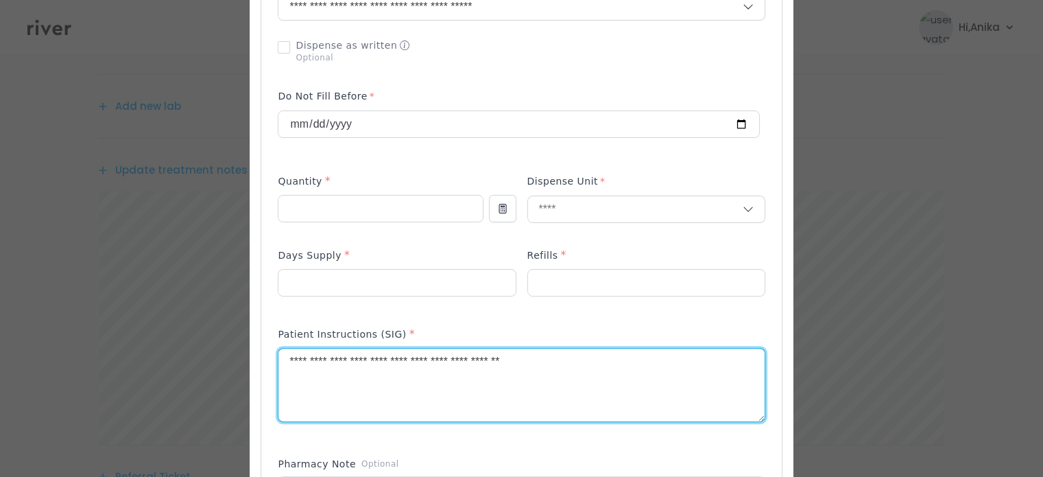
click at [535, 366] on textarea "**********" at bounding box center [522, 384] width 486 height 73
click at [503, 362] on textarea "**********" at bounding box center [522, 384] width 486 height 73
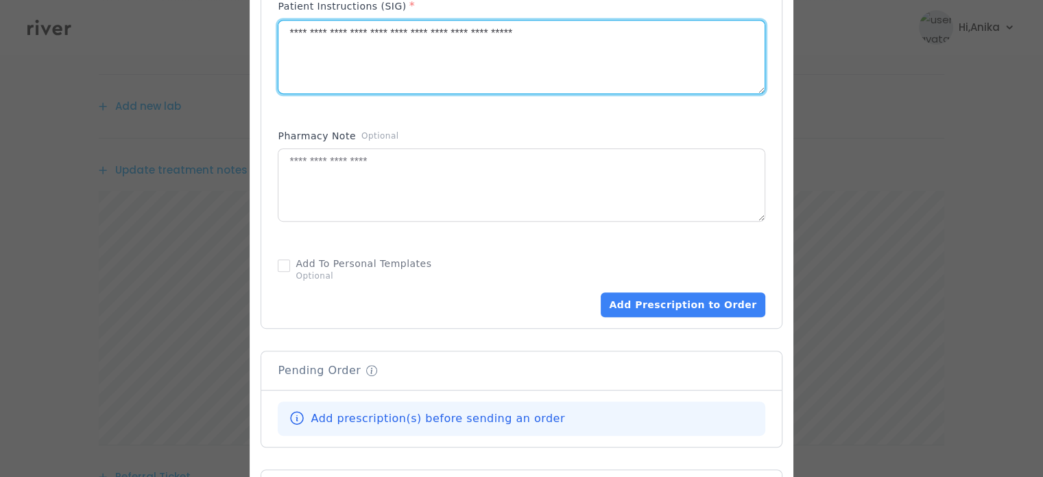
scroll to position [737, 0]
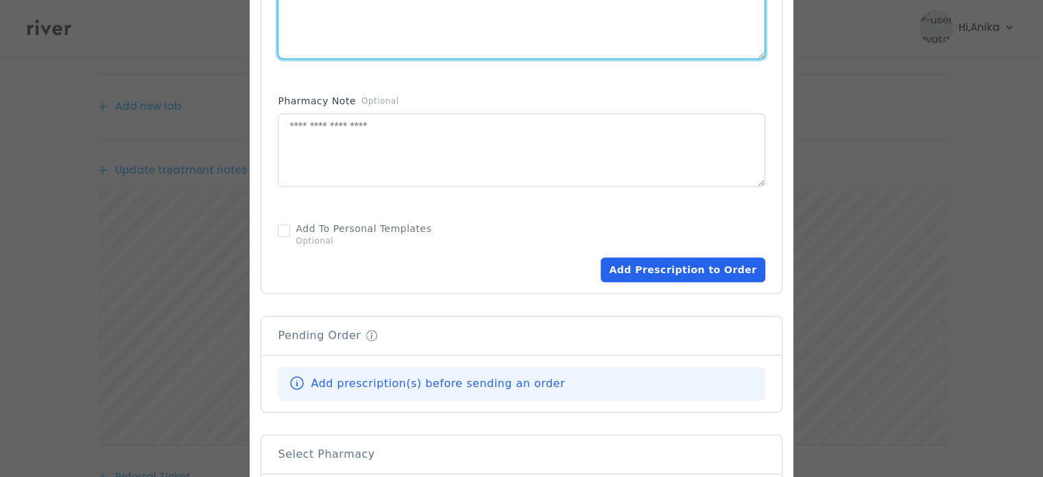
type textarea "**********"
click at [698, 271] on button "Add Prescription to Order" at bounding box center [683, 269] width 164 height 25
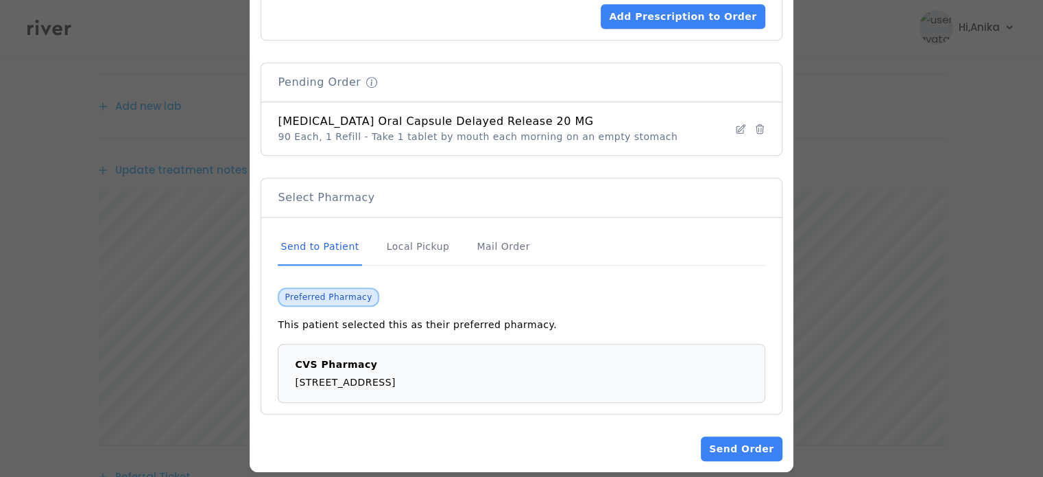
scroll to position [1004, 0]
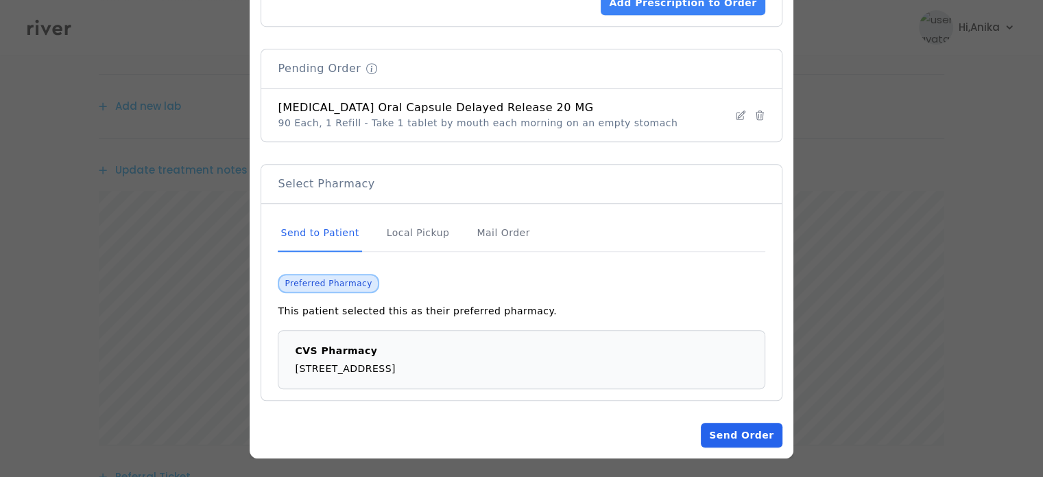
click at [738, 436] on button "Send Order" at bounding box center [741, 435] width 81 height 25
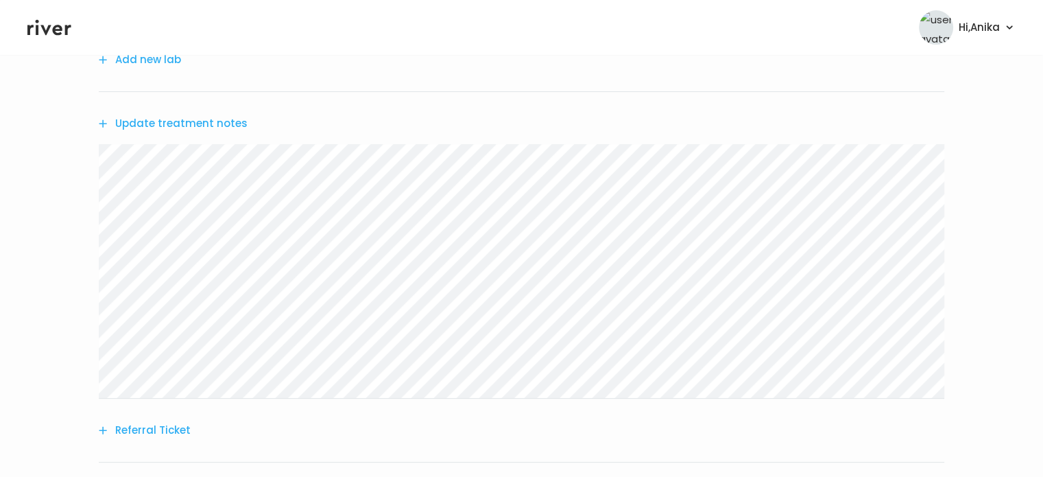
scroll to position [377, 0]
click at [199, 126] on button "Update treatment notes" at bounding box center [173, 122] width 149 height 19
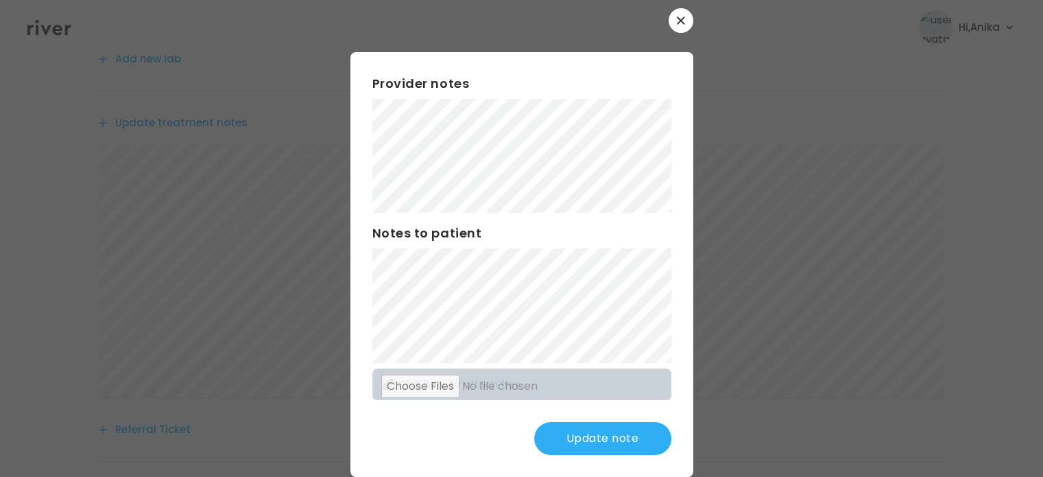
scroll to position [36, 0]
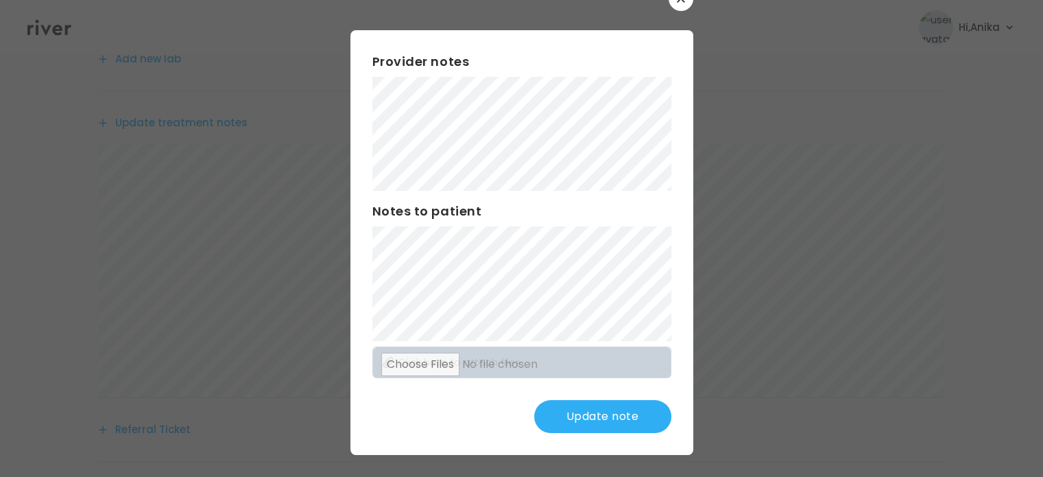
click at [609, 430] on button "Update note" at bounding box center [602, 416] width 137 height 33
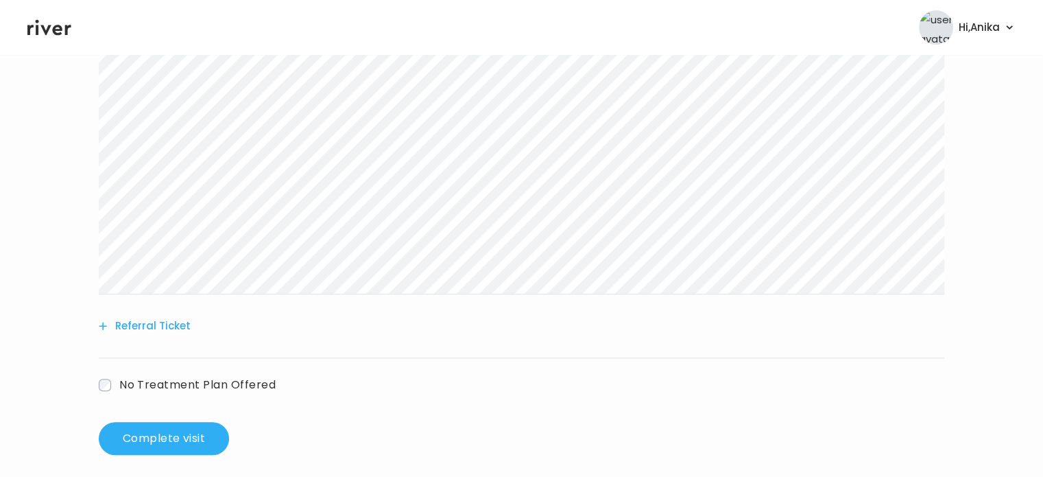
scroll to position [491, 0]
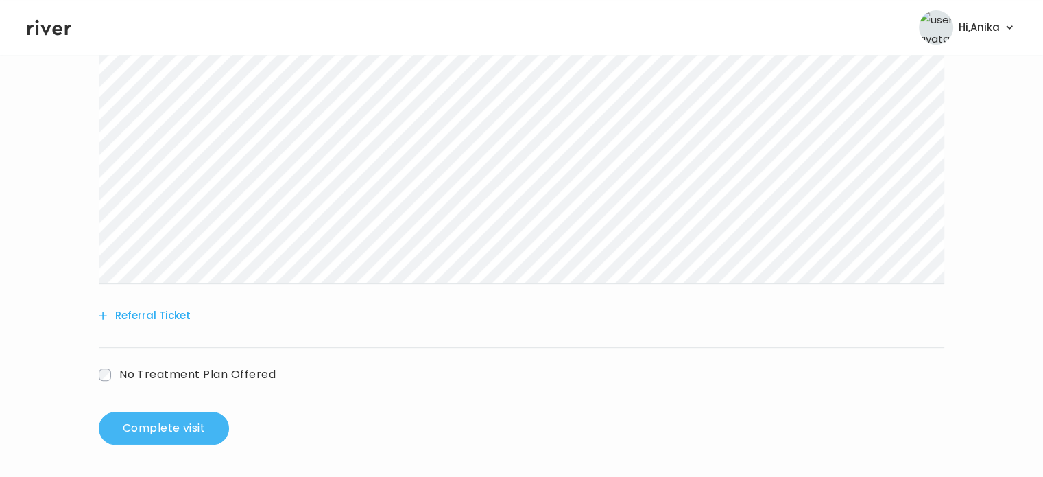
click at [187, 417] on button "Complete visit" at bounding box center [164, 428] width 130 height 33
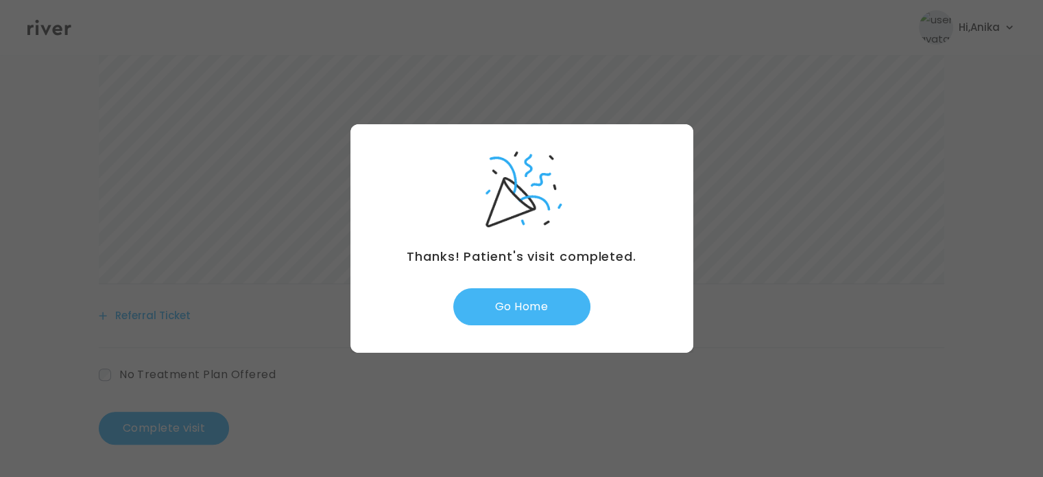
click at [528, 300] on button "Go Home" at bounding box center [521, 306] width 137 height 37
